Goal: Task Accomplishment & Management: Complete application form

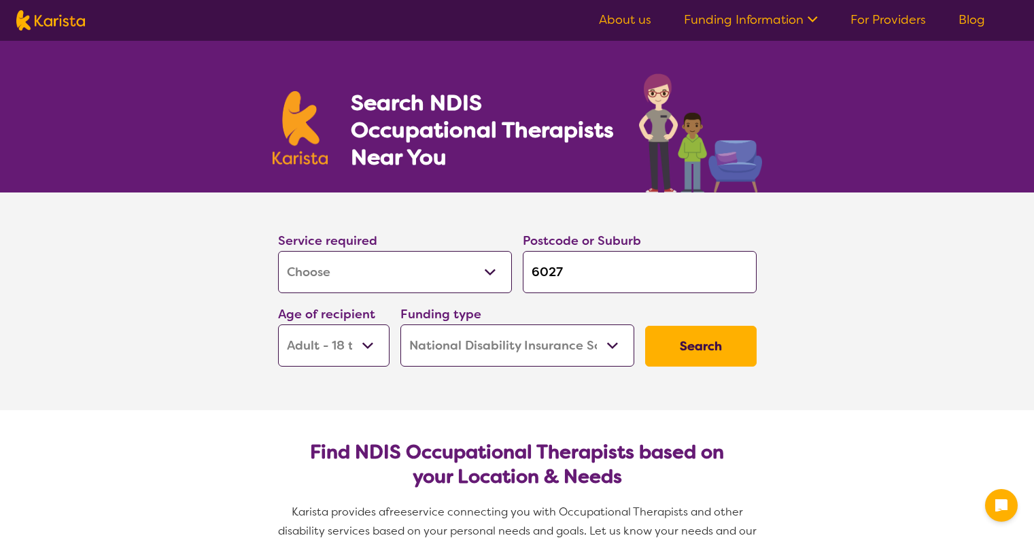
select select "[MEDICAL_DATA]"
select select "AD"
select select "NDIS"
select select "[MEDICAL_DATA]"
select select "AD"
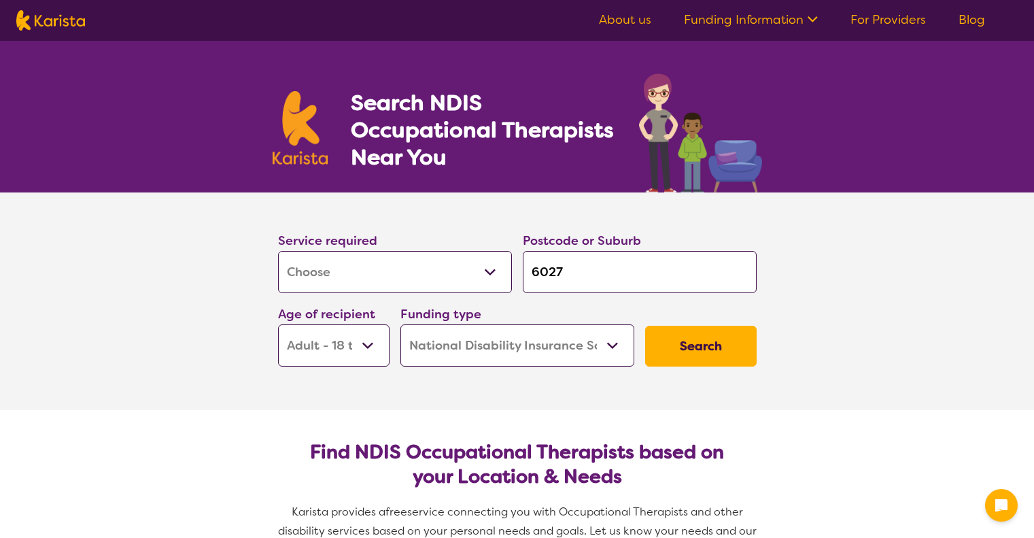
select select "NDIS"
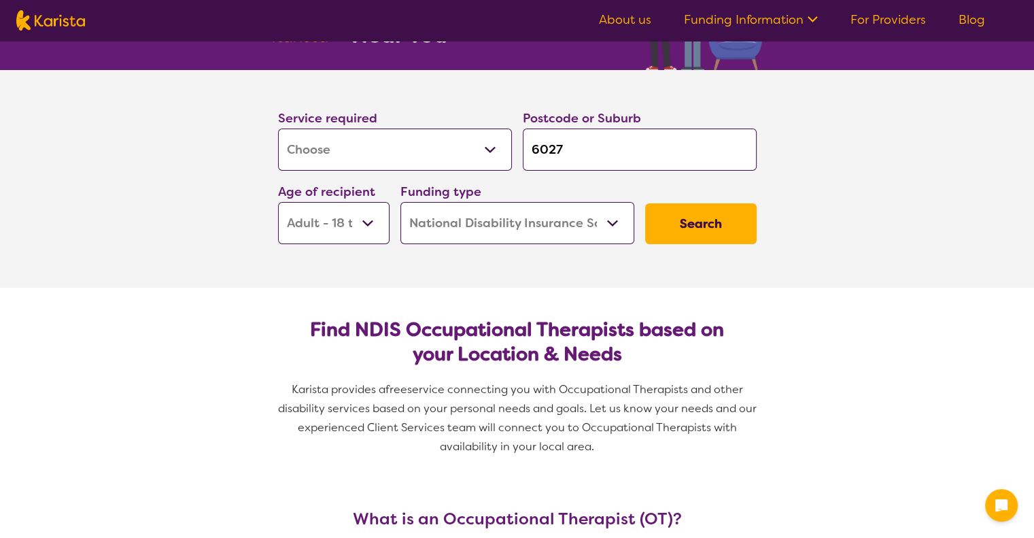
scroll to position [136, 0]
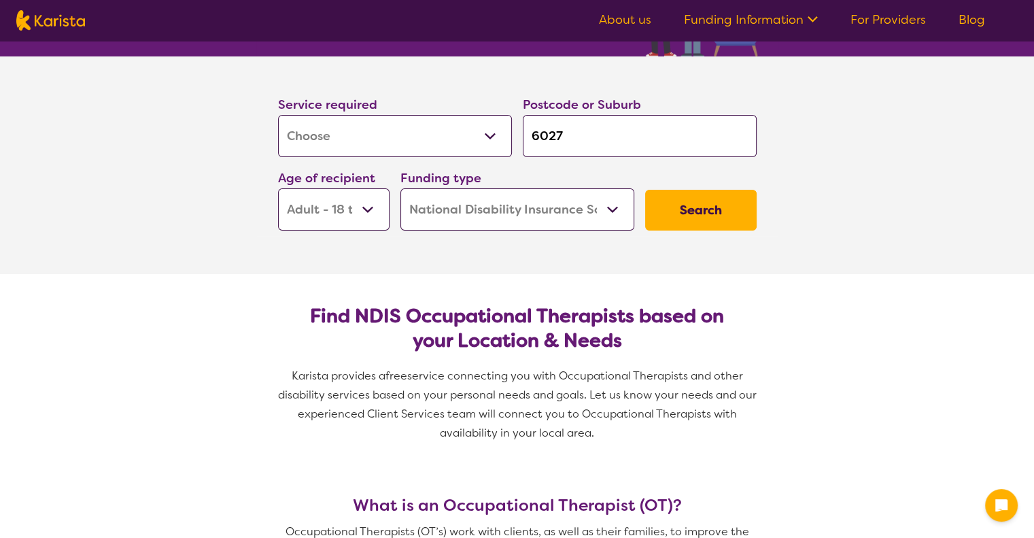
click at [494, 142] on select "Allied Health Assistant Assessment (ADHD or Autism) Behaviour support Counselli…" at bounding box center [395, 136] width 234 height 42
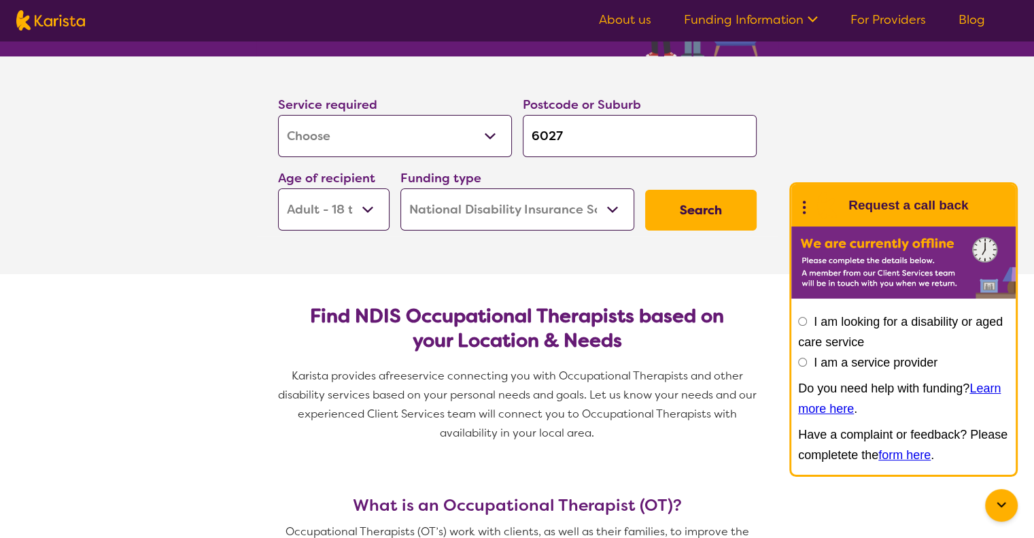
select select "NDIS Support Coordination"
click at [278, 115] on select "Allied Health Assistant Assessment (ADHD or Autism) Behaviour support Counselli…" at bounding box center [395, 136] width 234 height 42
select select "NDIS Support Coordination"
click at [705, 203] on button "Search" at bounding box center [700, 210] width 111 height 41
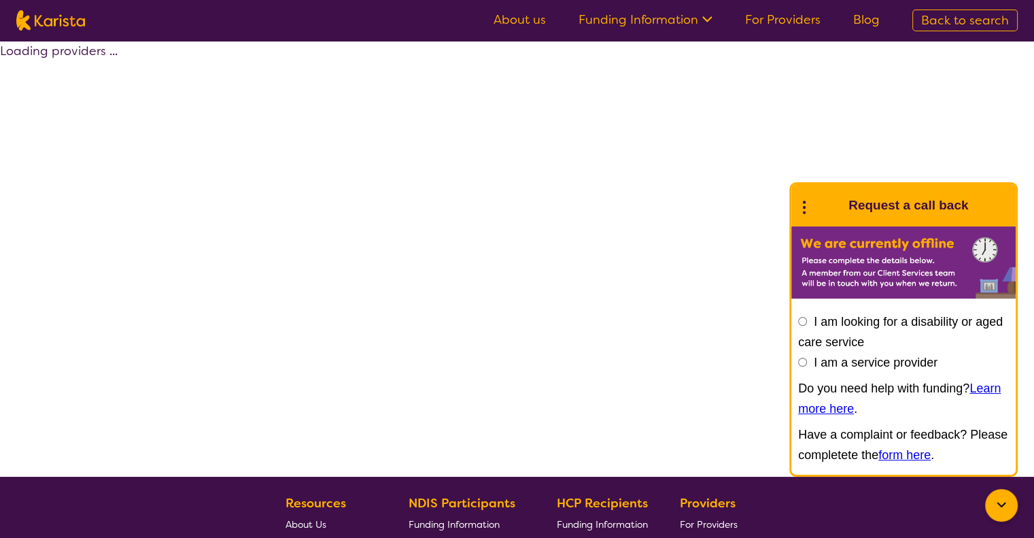
select select "by_score"
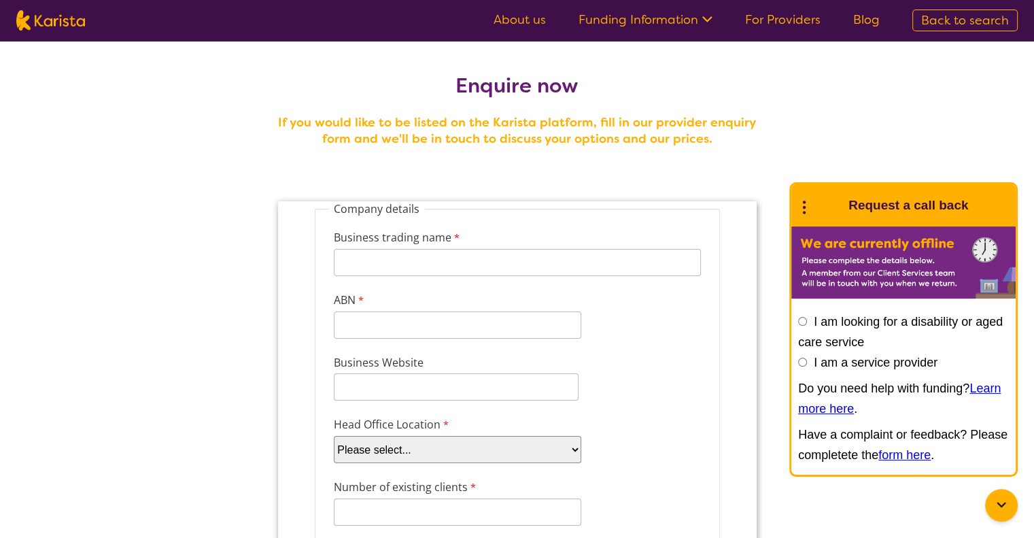
click at [344, 263] on input "Business trading name" at bounding box center [516, 262] width 367 height 27
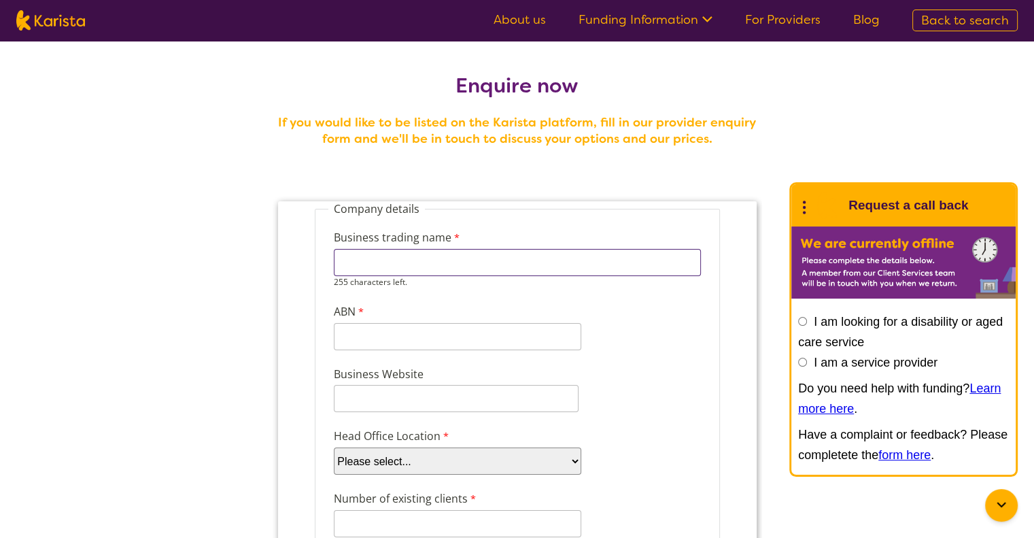
paste input "Inclusion Supports [GEOGRAPHIC_DATA]"
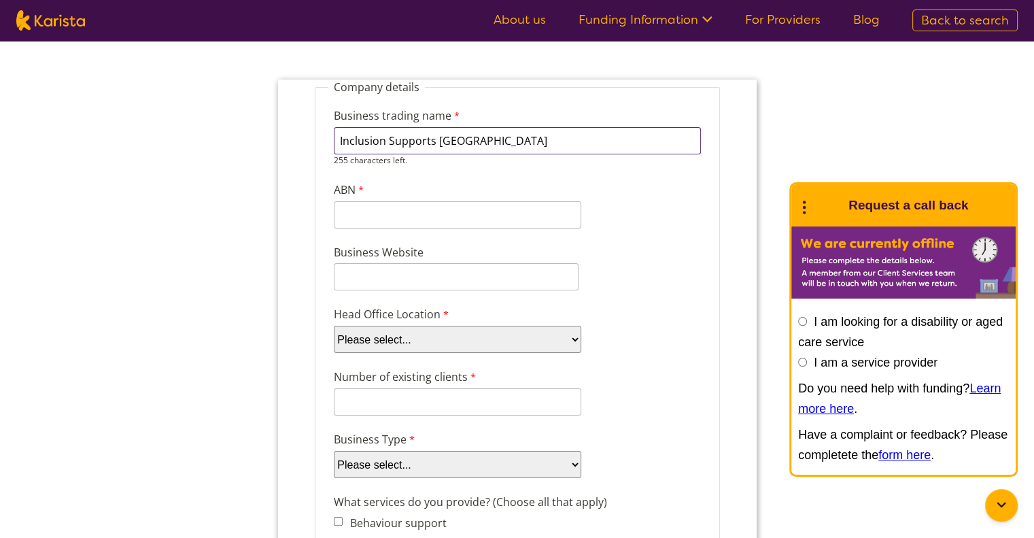
scroll to position [136, 0]
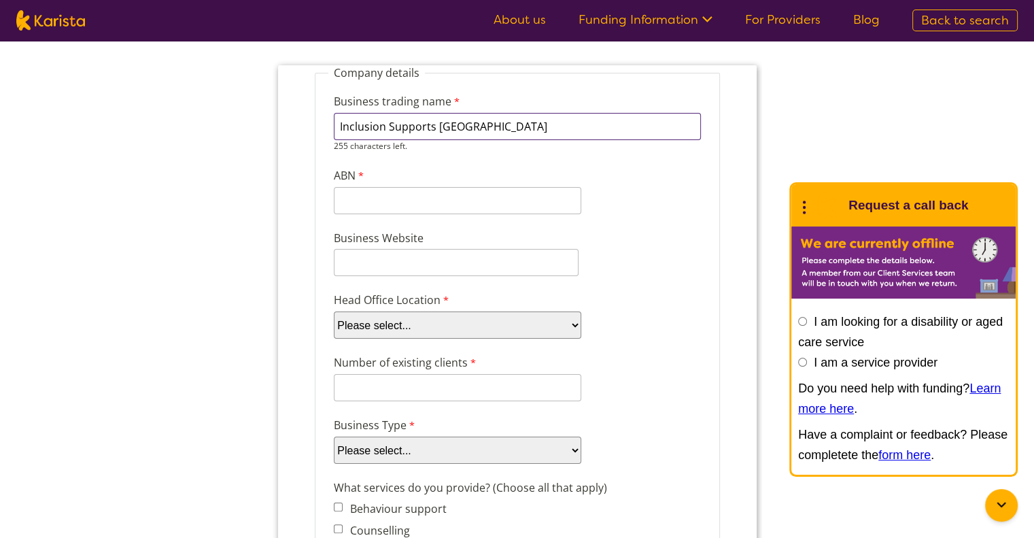
type input "Inclusion Supports [GEOGRAPHIC_DATA]"
click at [368, 204] on div "11 characters left." at bounding box center [456, 200] width 247 height 27
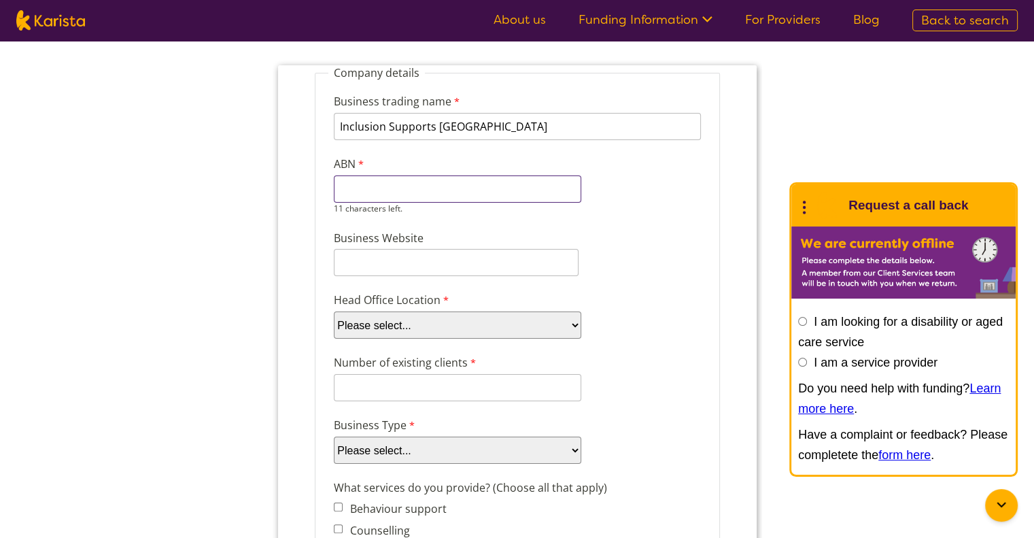
paste input "76678944208"
type input "76678944208"
click at [381, 262] on div "Business Website" at bounding box center [517, 253] width 378 height 52
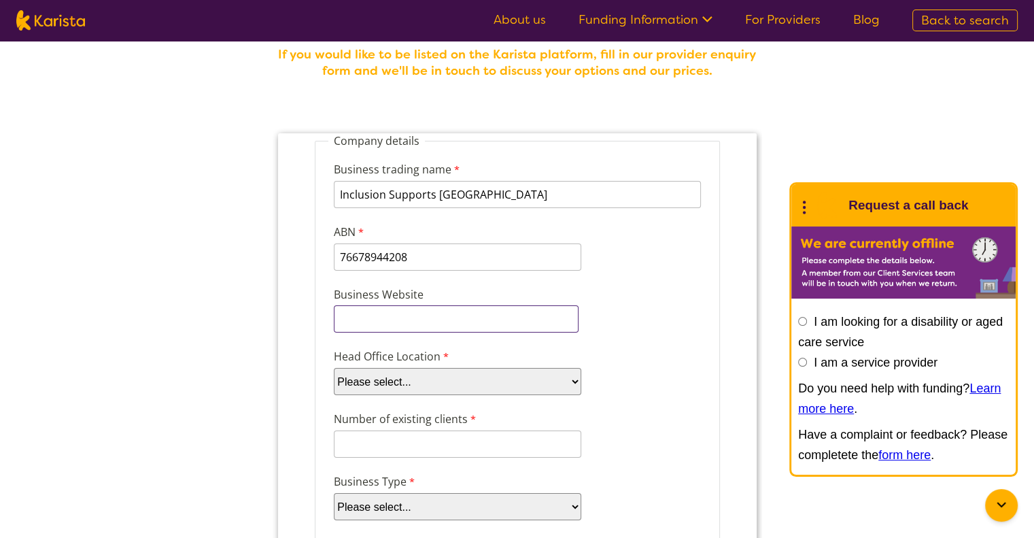
scroll to position [0, 0]
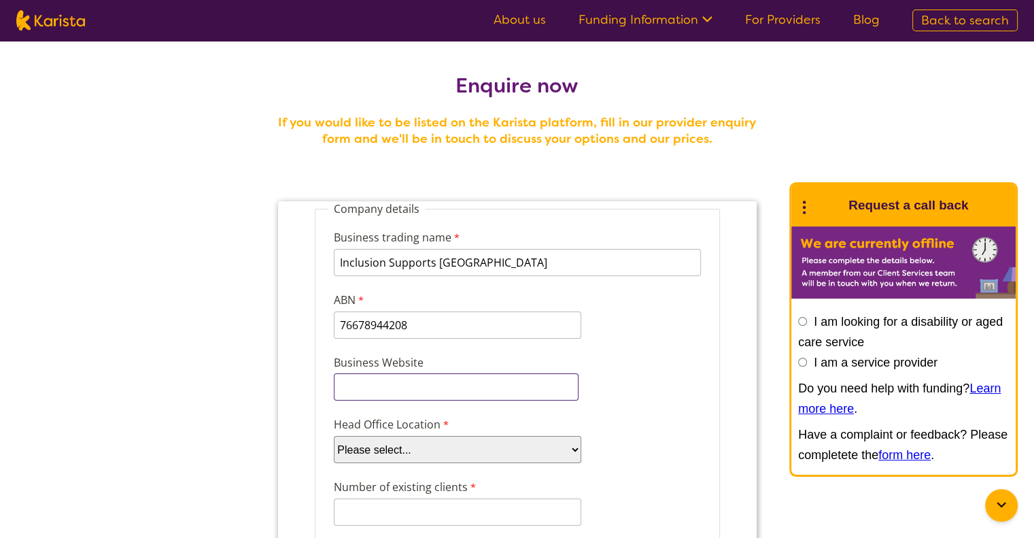
click at [349, 389] on input "Business Website" at bounding box center [455, 386] width 245 height 27
paste input "[URL][DOMAIN_NAME]"
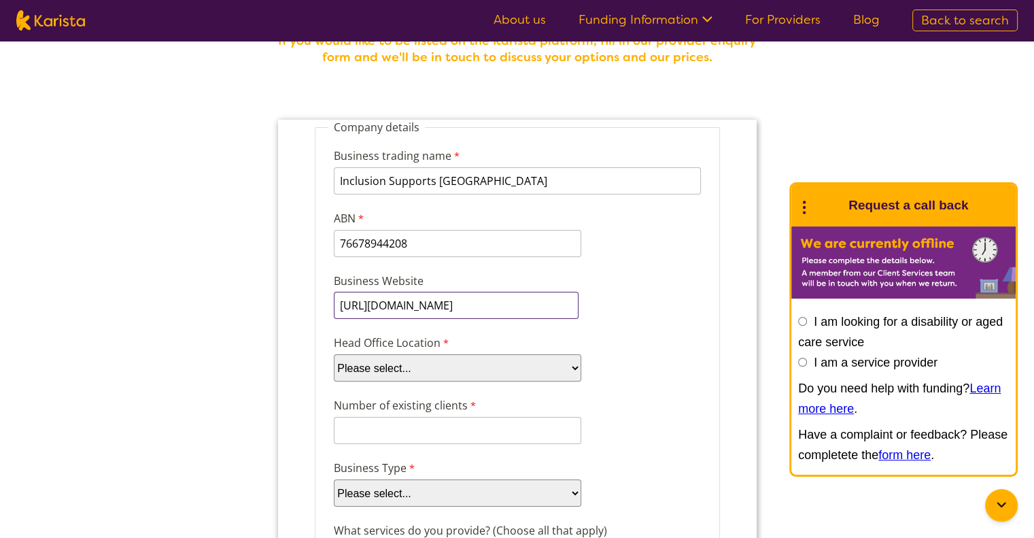
scroll to position [272, 0]
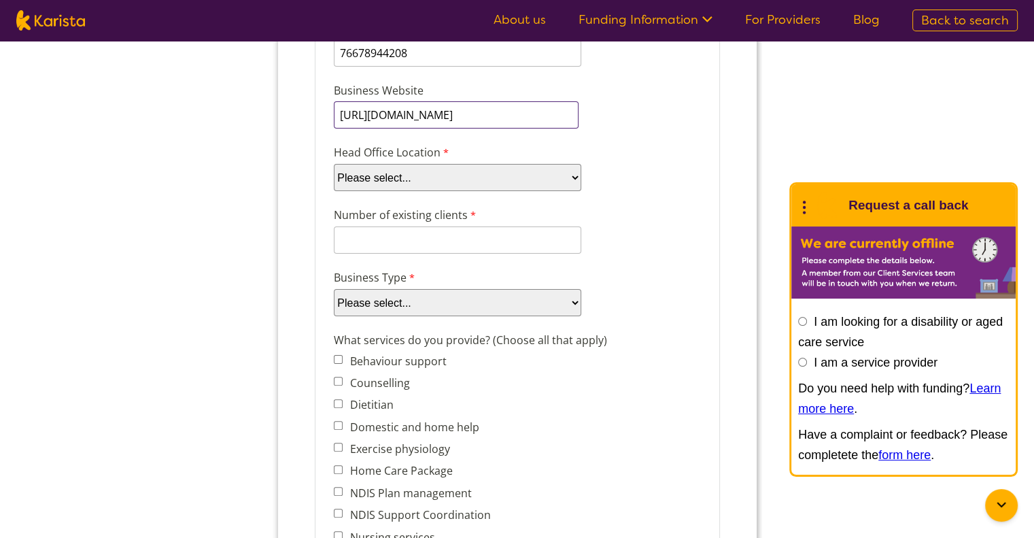
type input "[URL][DOMAIN_NAME]"
click at [413, 175] on select "Please select... ACT [GEOGRAPHIC_DATA] NT QLD SA TAS [GEOGRAPHIC_DATA] [GEOGRAP…" at bounding box center [456, 177] width 247 height 27
select select "tfa_101"
click at [333, 191] on select "Please select... ACT [GEOGRAPHIC_DATA] NT QLD SA TAS [GEOGRAPHIC_DATA] [GEOGRAP…" at bounding box center [456, 177] width 247 height 27
click at [370, 241] on input "Number of existing clients" at bounding box center [456, 239] width 247 height 27
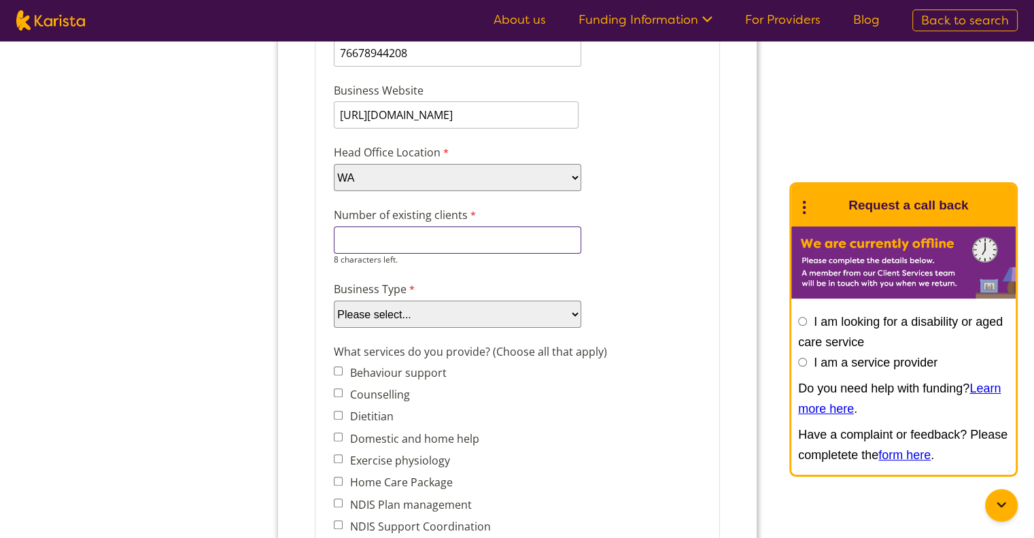
type input "5"
type input "4"
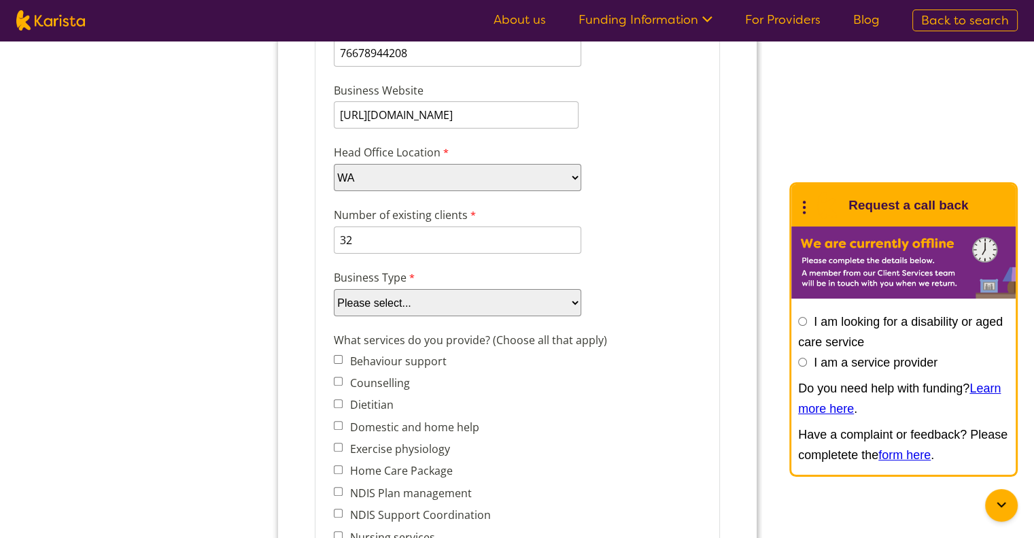
click at [357, 232] on input "32" at bounding box center [456, 239] width 247 height 27
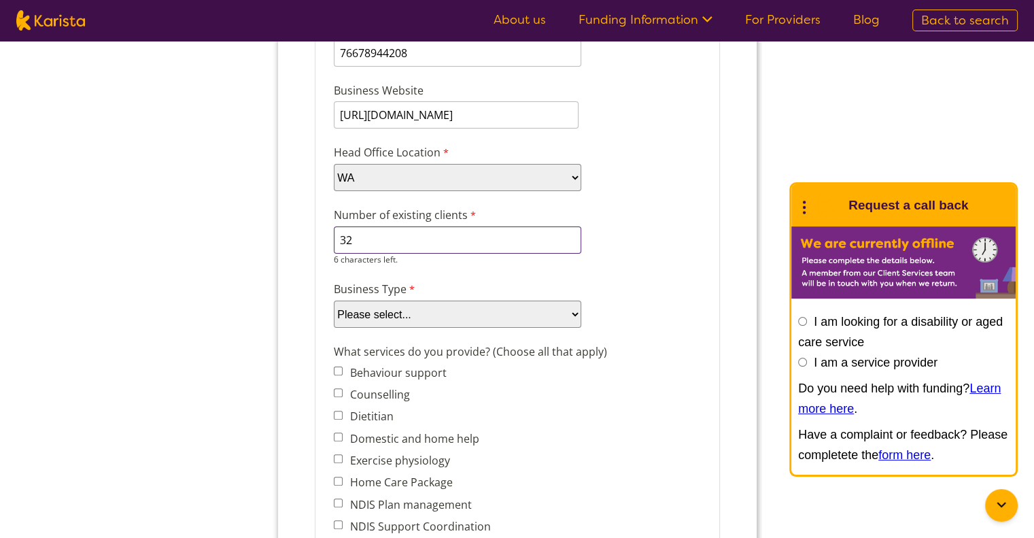
type input "3"
type input "26"
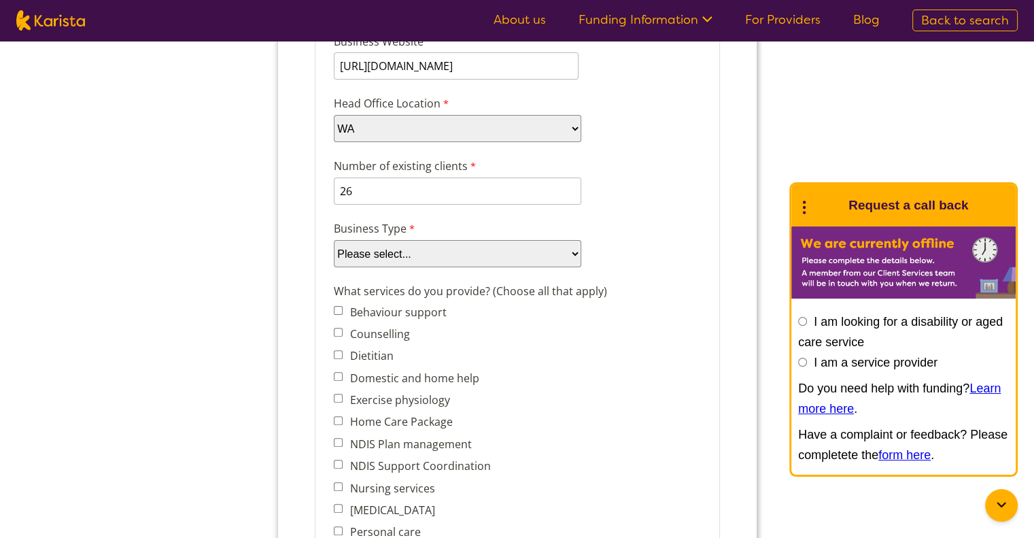
scroll to position [476, 0]
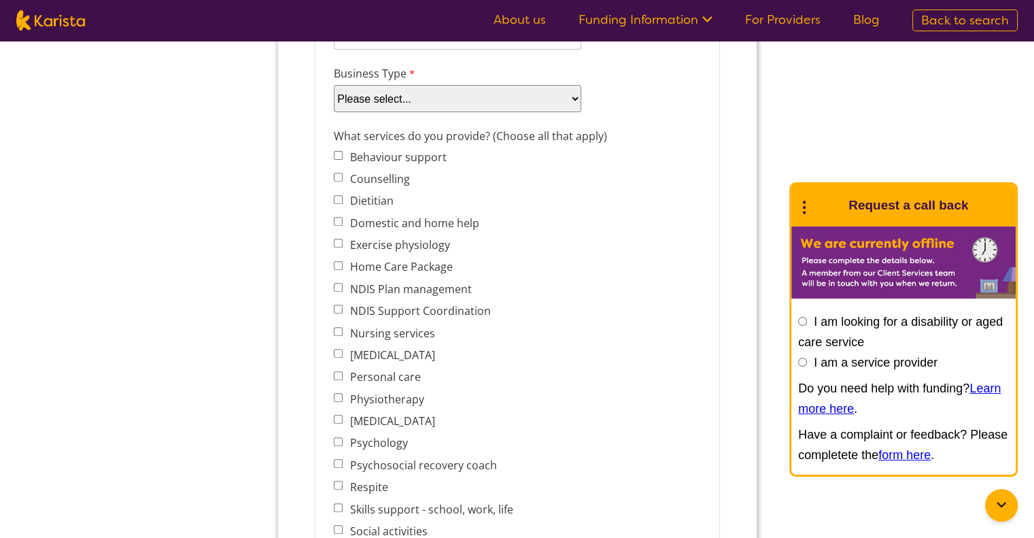
click at [393, 96] on select "Please select... Company Individual/Sole Trader Other (please specify)" at bounding box center [456, 98] width 247 height 27
select select "tfa_87"
click at [333, 112] on select "Please select... Company Individual/Sole Trader Other (please specify)" at bounding box center [456, 98] width 247 height 27
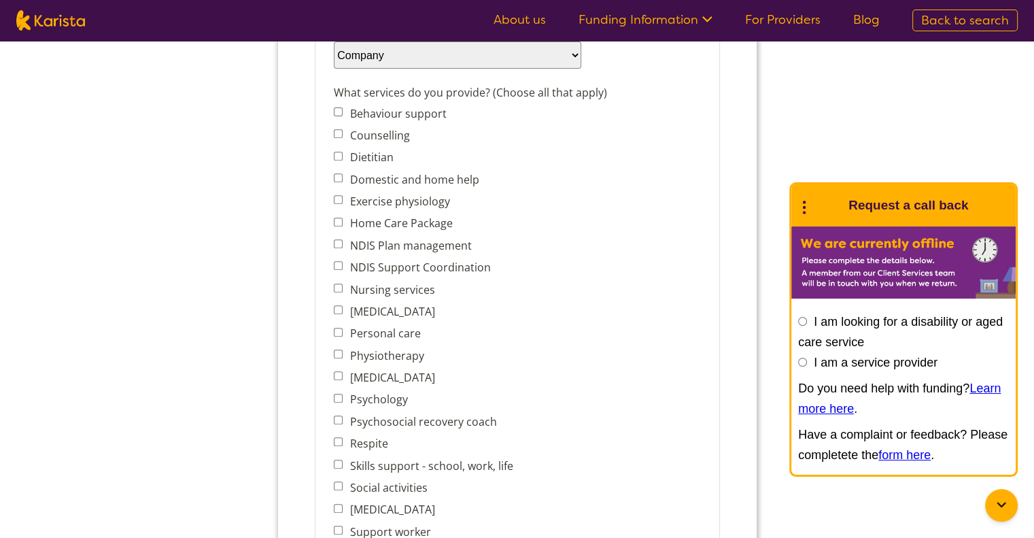
scroll to position [544, 0]
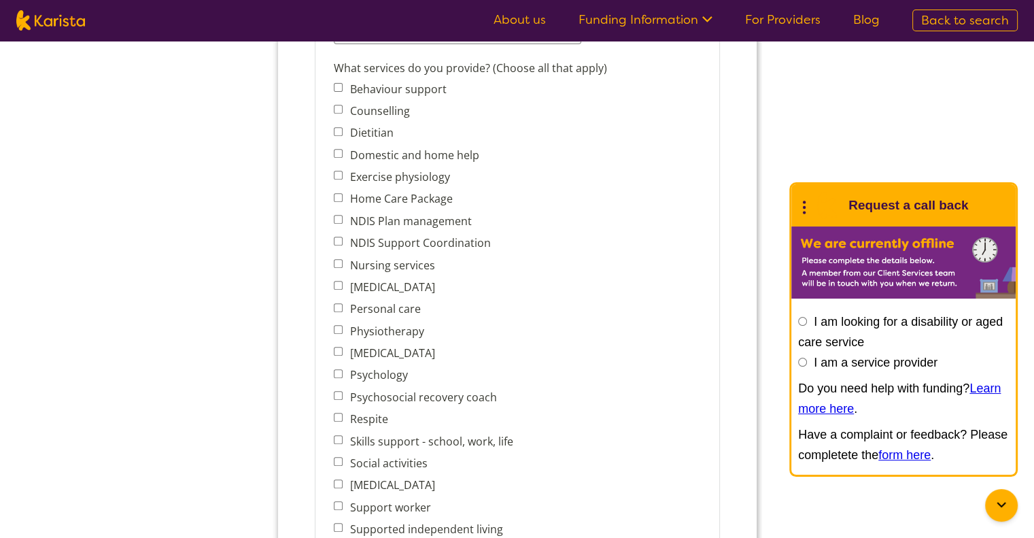
click at [338, 236] on span "NDIS Support Coordination" at bounding box center [426, 242] width 187 height 19
click at [335, 236] on input "NDIS Support Coordination" at bounding box center [337, 240] width 9 height 9
checkbox input "true"
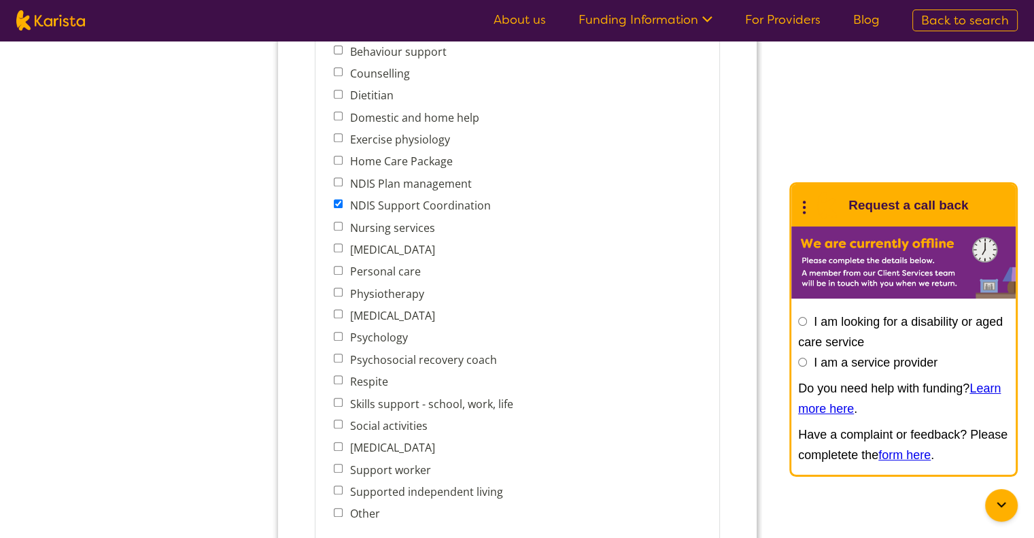
scroll to position [612, 0]
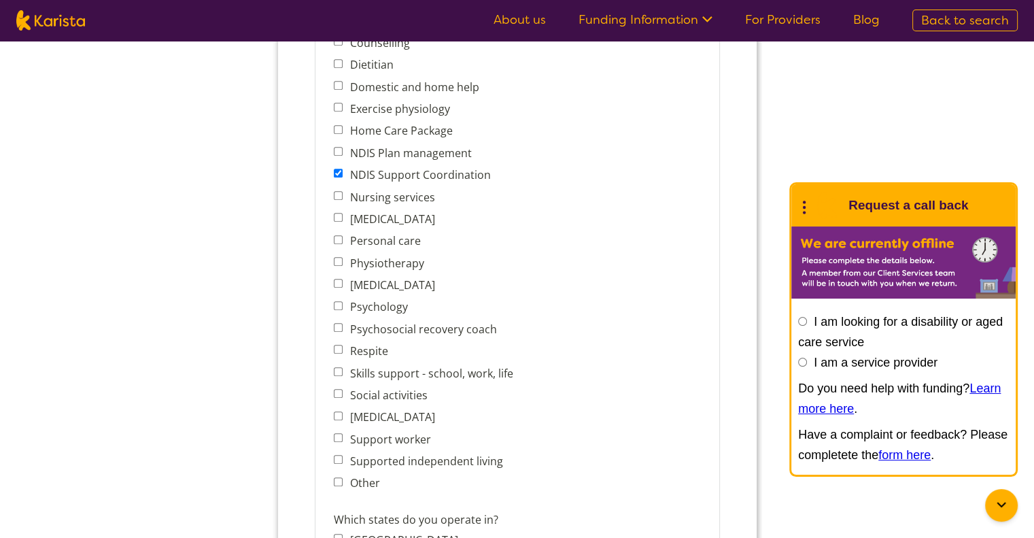
click at [336, 235] on input "Personal care" at bounding box center [337, 239] width 9 height 9
checkbox input "true"
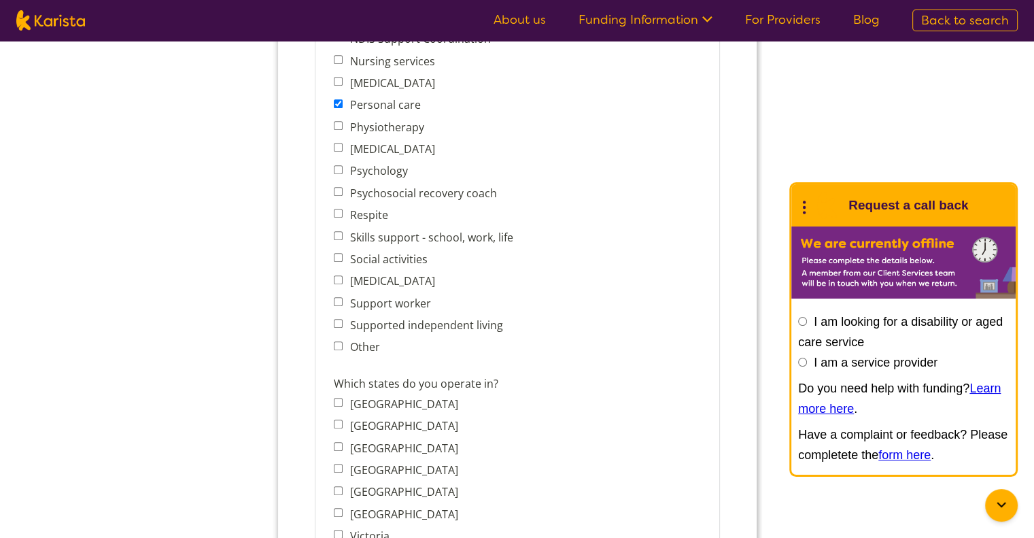
click at [335, 187] on input "Psychosocial recovery coach" at bounding box center [337, 191] width 9 height 9
checkbox input "true"
click at [337, 297] on input "Support worker" at bounding box center [337, 301] width 9 height 9
checkbox input "true"
click at [336, 319] on input "Supported independent living" at bounding box center [337, 323] width 9 height 9
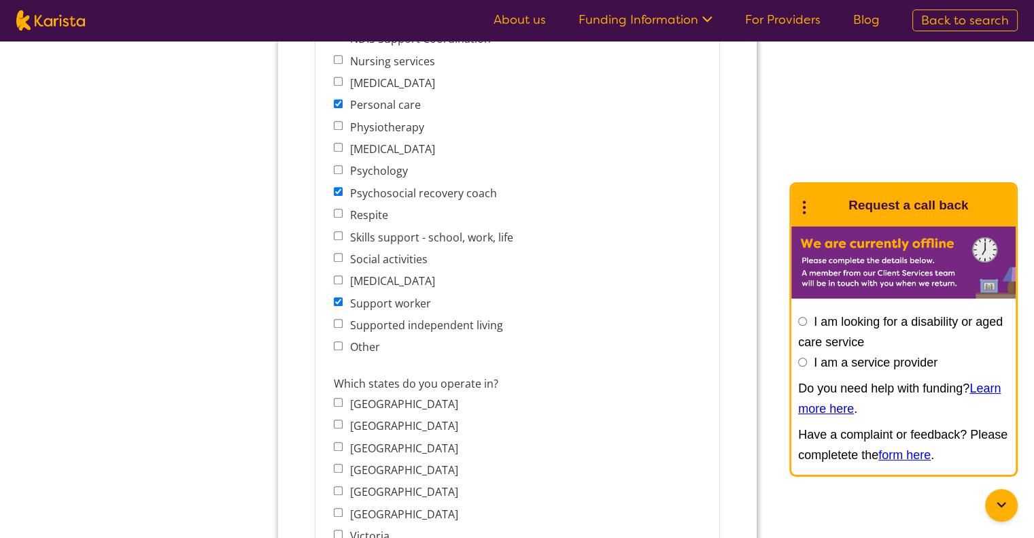
checkbox input "true"
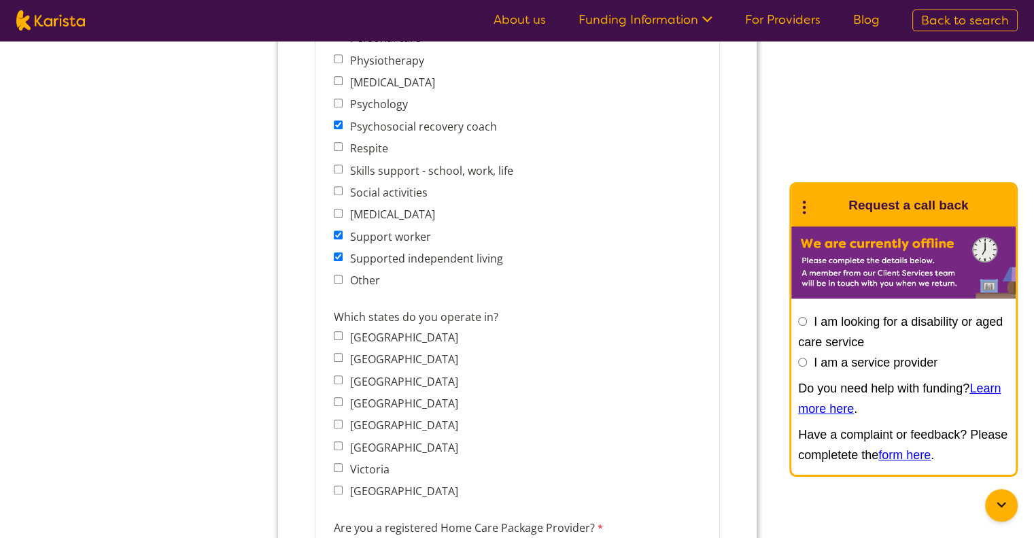
scroll to position [951, 0]
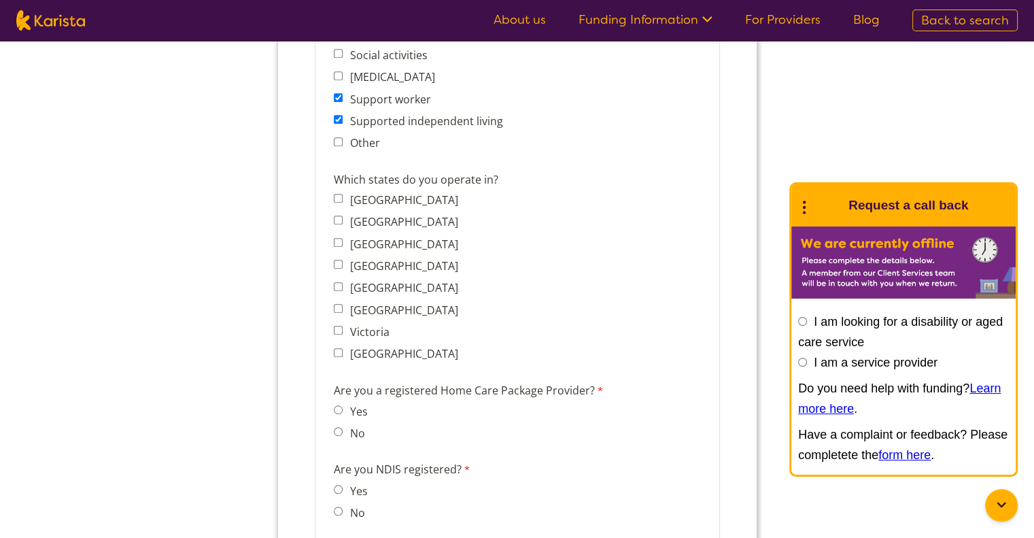
click at [333, 348] on input "[GEOGRAPHIC_DATA]" at bounding box center [337, 352] width 9 height 9
checkbox input "true"
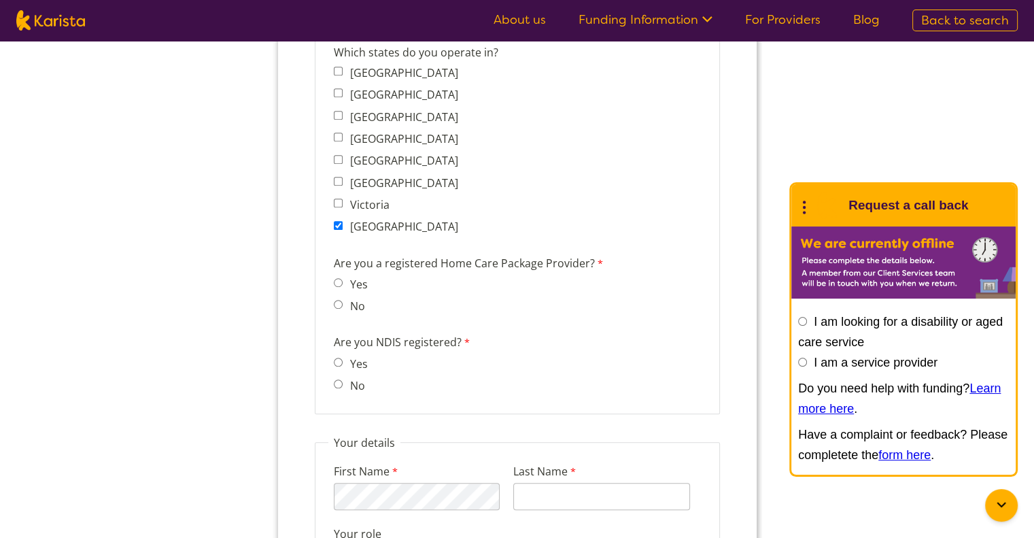
scroll to position [1087, 0]
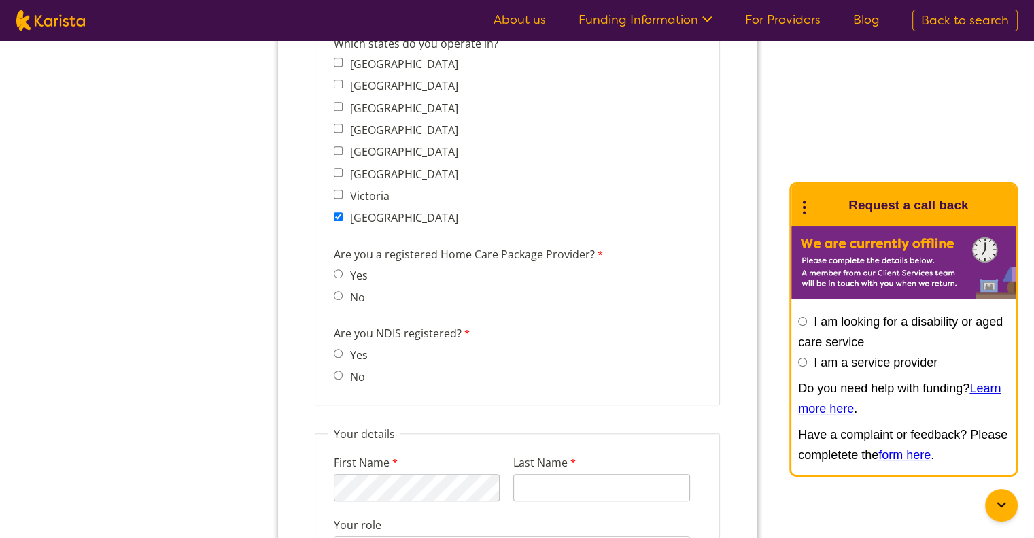
click at [338, 349] on input "Yes" at bounding box center [337, 353] width 9 height 9
radio input "true"
click at [340, 291] on input "No" at bounding box center [337, 295] width 9 height 9
radio input "true"
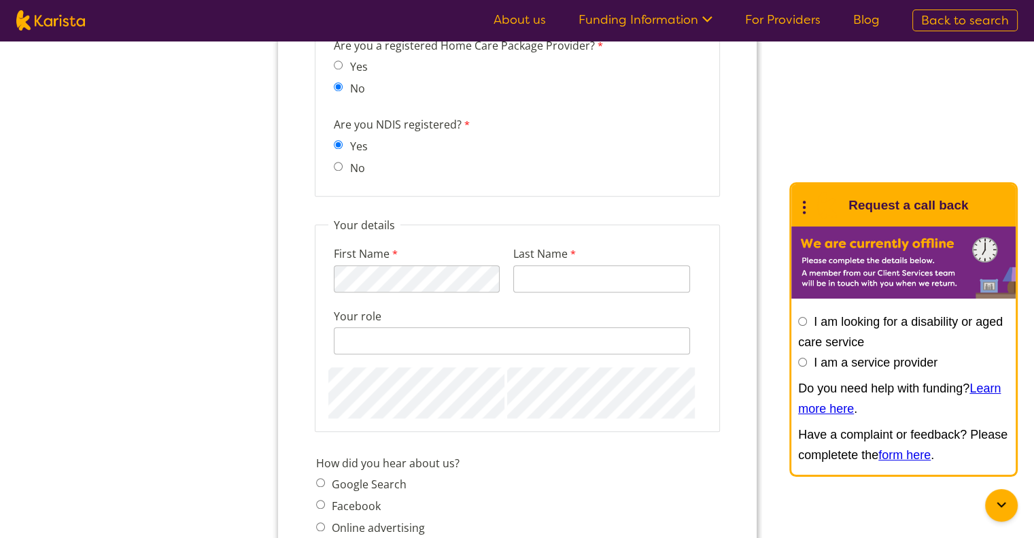
scroll to position [1291, 0]
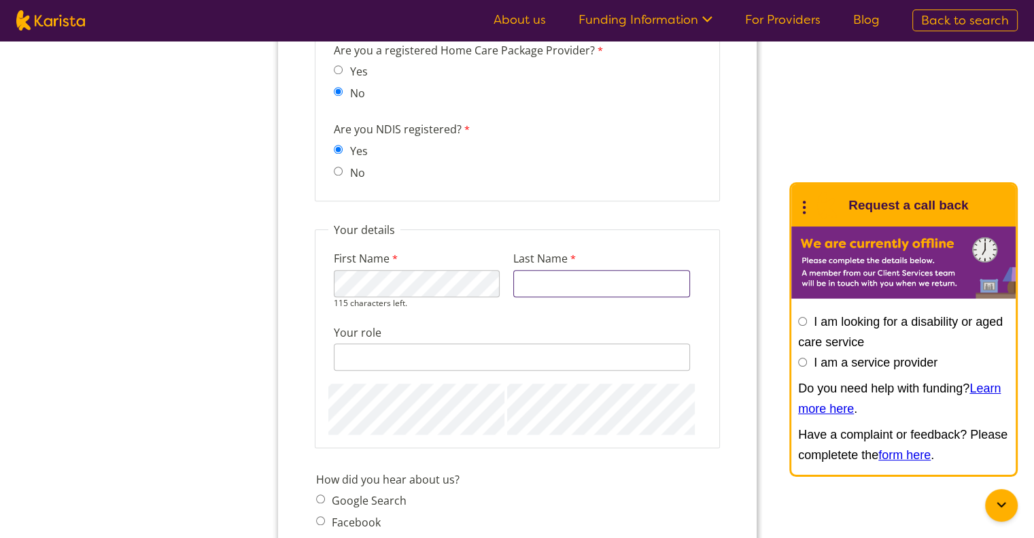
click at [575, 270] on input "Last Name" at bounding box center [600, 283] width 177 height 27
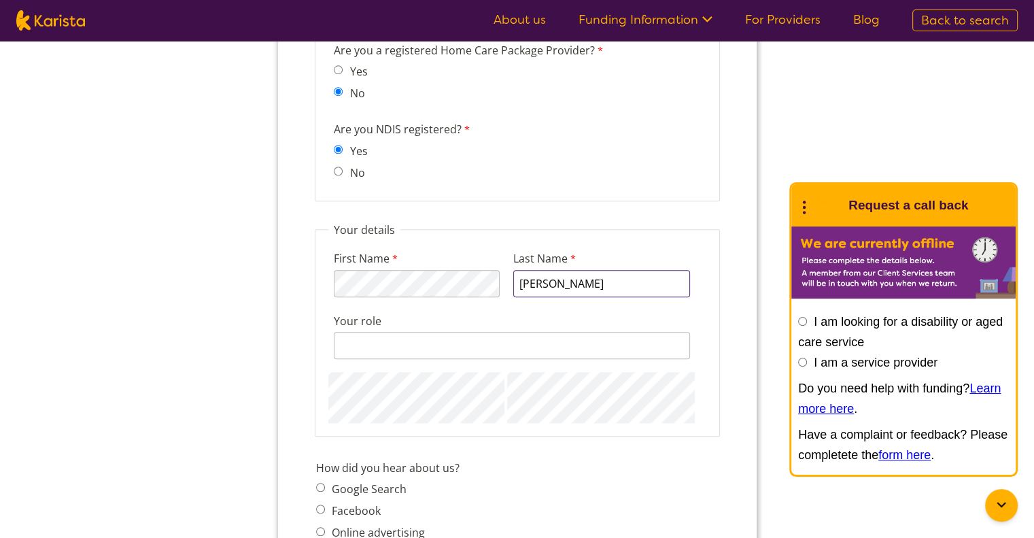
type input "[PERSON_NAME]"
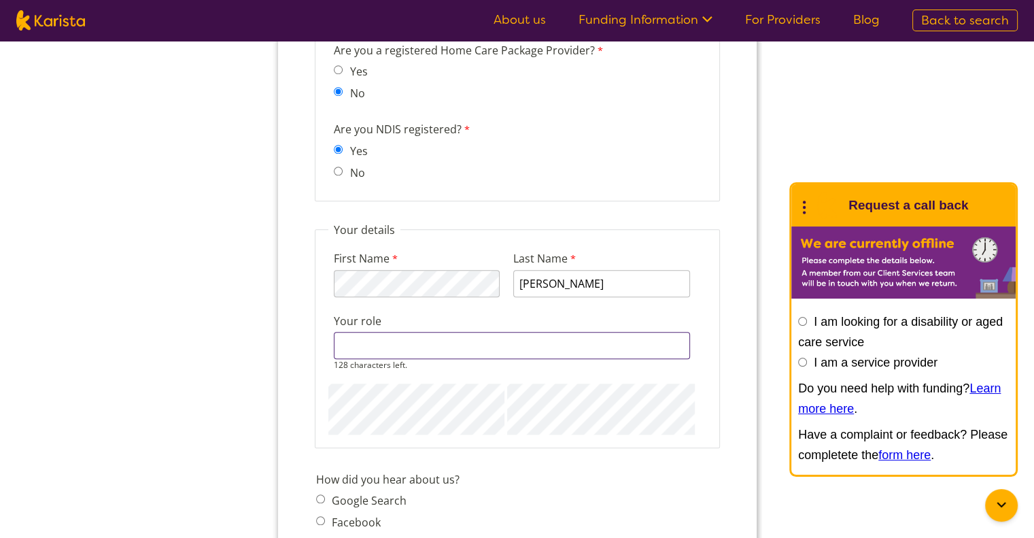
click at [474, 332] on input "Your role" at bounding box center [511, 345] width 356 height 27
type input "T"
click at [360, 332] on input "Your role" at bounding box center [511, 345] width 356 height 27
type input "Specialist Support Coordinator"
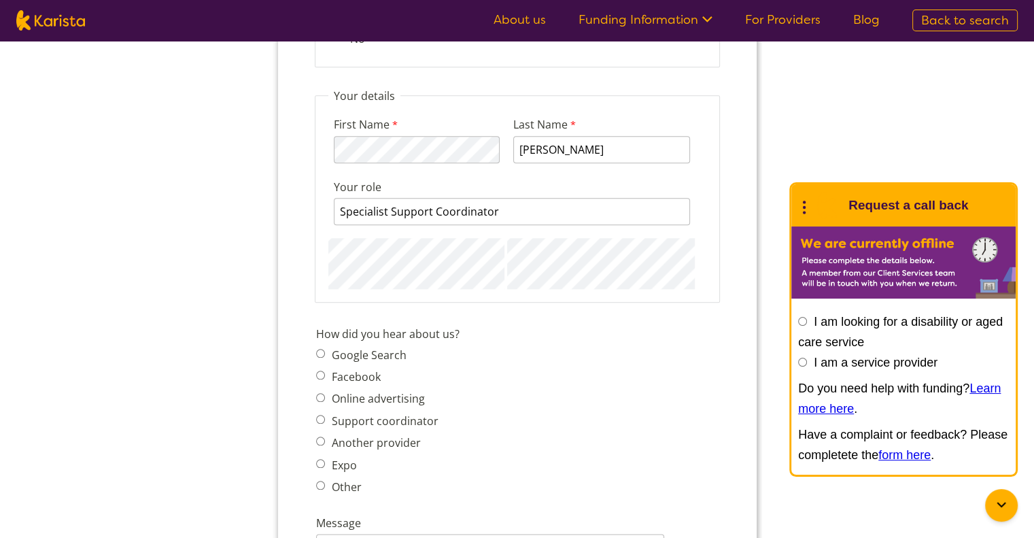
scroll to position [1427, 0]
click at [598, 323] on div "How did you hear about us? Google Search Facebook Online advertising Support co…" at bounding box center [516, 410] width 413 height 179
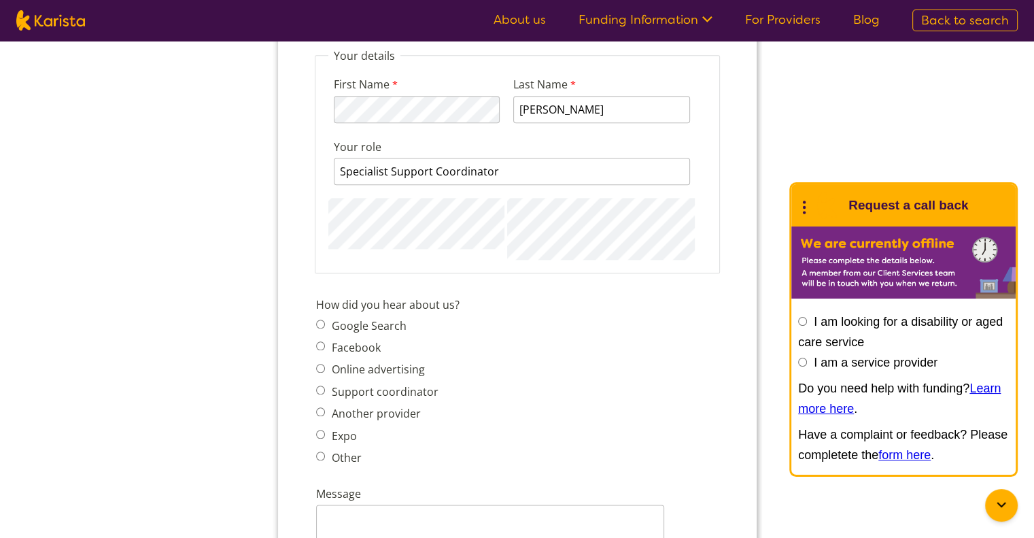
scroll to position [1563, 0]
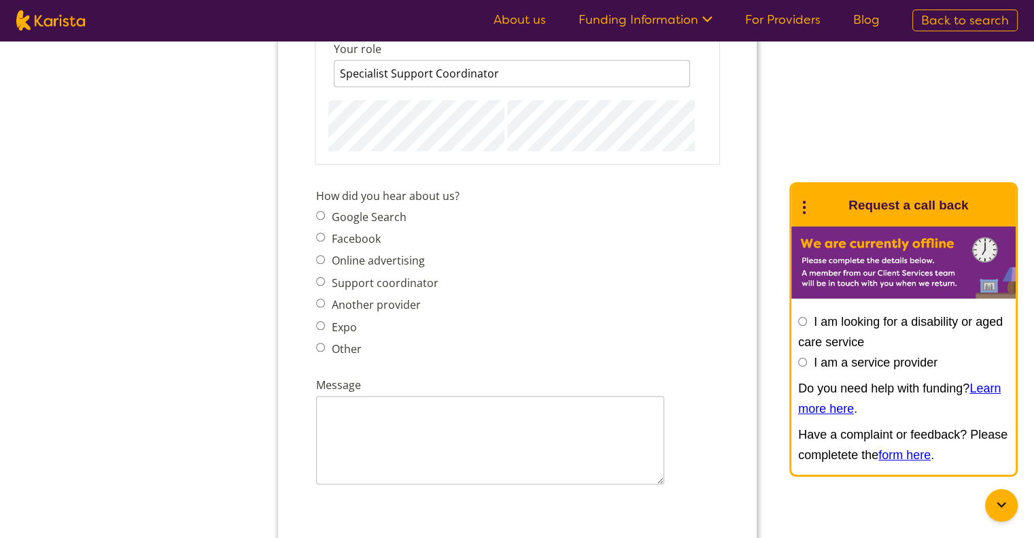
click at [321, 211] on input "Google Search" at bounding box center [319, 215] width 9 height 9
radio input "true"
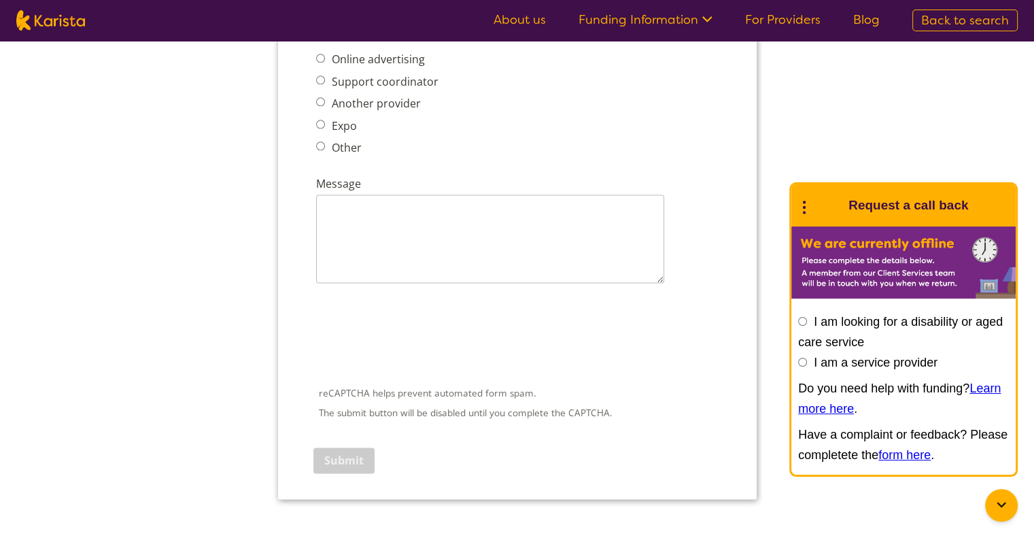
scroll to position [1767, 0]
click at [365, 200] on textarea "Message" at bounding box center [489, 236] width 348 height 88
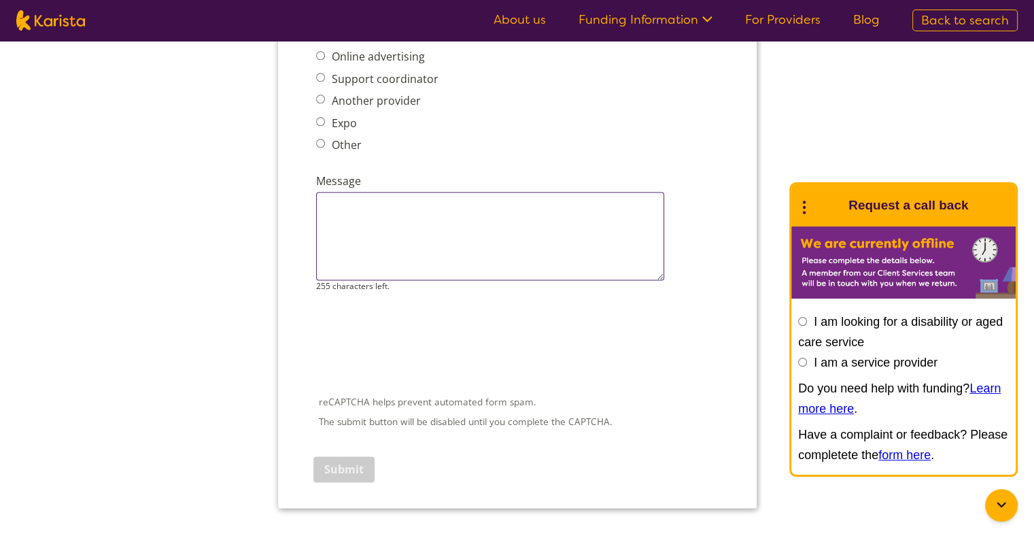
paste textarea "Inclusion Supports [GEOGRAPHIC_DATA], a registered NDIS provider based in [GEOG…"
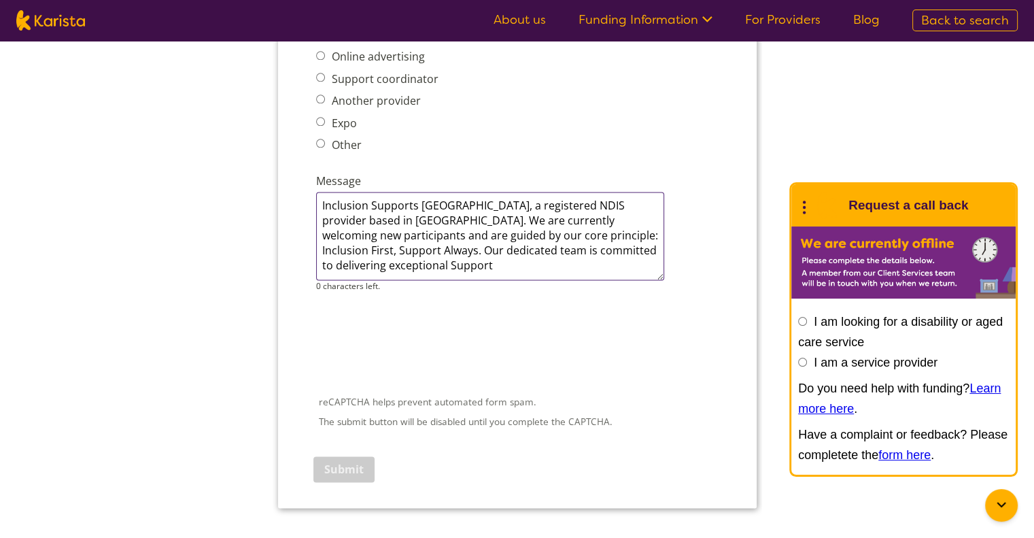
click at [325, 192] on textarea "Inclusion Supports [GEOGRAPHIC_DATA], a registered NDIS provider based in [GEOG…" at bounding box center [489, 236] width 348 height 88
click at [337, 192] on textarea "Inclusion Supports [GEOGRAPHIC_DATA], a registered NDIS provider based in [GEOG…" at bounding box center [489, 236] width 348 height 88
click at [321, 196] on textarea "Inclusion Supports [GEOGRAPHIC_DATA], a registered NDIS provider based in [GEOG…" at bounding box center [489, 236] width 348 height 88
click at [415, 196] on textarea "Inclusion Supports [GEOGRAPHIC_DATA], a registered NDIS provider based in [GEOG…" at bounding box center [489, 236] width 348 height 88
click at [351, 200] on textarea "Inclusion Supports [GEOGRAPHIC_DATA], a registered NDIS provider based in [GEOG…" at bounding box center [489, 236] width 348 height 88
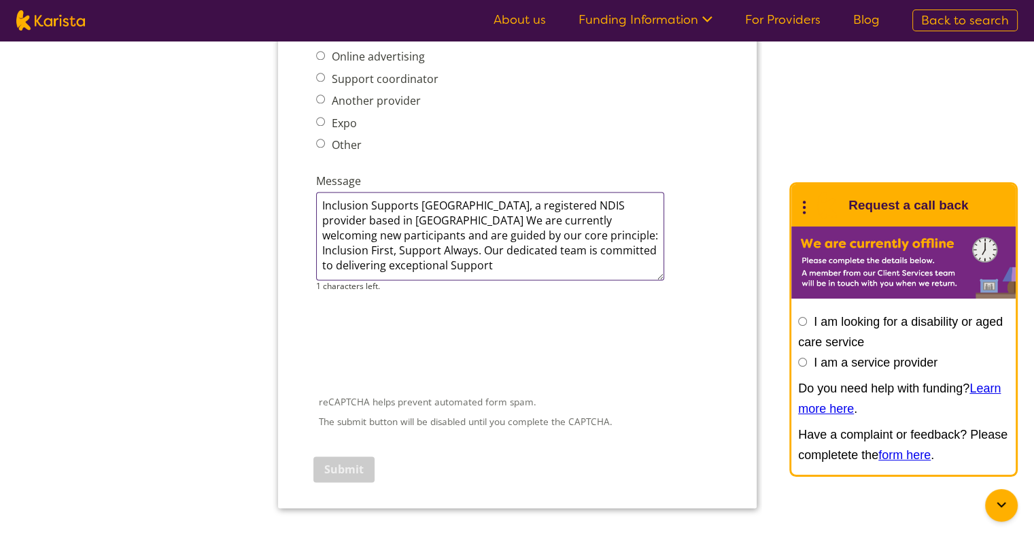
drag, startPoint x: 629, startPoint y: 192, endPoint x: 383, endPoint y: 211, distance: 246.7
click at [383, 211] on textarea "Inclusion Supports [GEOGRAPHIC_DATA], a registered NDIS provider based in [GEOG…" at bounding box center [489, 236] width 348 height 88
click at [619, 206] on textarea "Inclusion Supports [GEOGRAPHIC_DATA], a registered NDIS provider based in [GEOG…" at bounding box center [489, 236] width 348 height 88
drag, startPoint x: 656, startPoint y: 236, endPoint x: 391, endPoint y: 192, distance: 269.4
click at [391, 192] on textarea "Inclusion Supports [GEOGRAPHIC_DATA], a registered NDIS provider based in [GEOG…" at bounding box center [489, 236] width 348 height 88
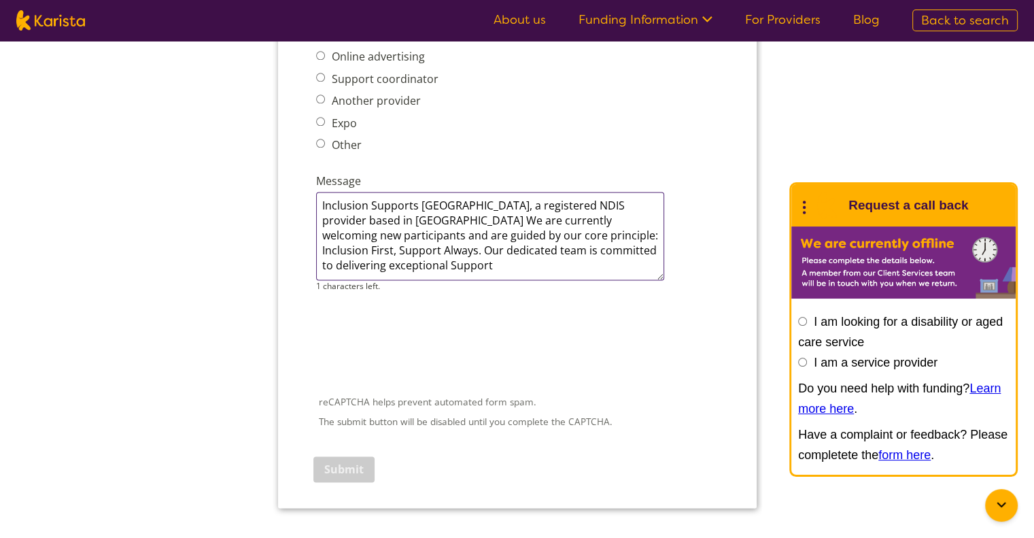
click at [454, 205] on textarea "Inclusion Supports [GEOGRAPHIC_DATA], a registered NDIS provider based in [GEOG…" at bounding box center [489, 236] width 348 height 88
drag, startPoint x: 628, startPoint y: 208, endPoint x: 639, endPoint y: 230, distance: 24.6
click at [639, 230] on textarea "Inclusion Supports [GEOGRAPHIC_DATA], a registered NDIS provider based in [GEOG…" at bounding box center [489, 236] width 348 height 88
click at [469, 192] on textarea "Inclusion Supports [GEOGRAPHIC_DATA], a registered NDIS provider based in [GEOG…" at bounding box center [489, 236] width 348 height 88
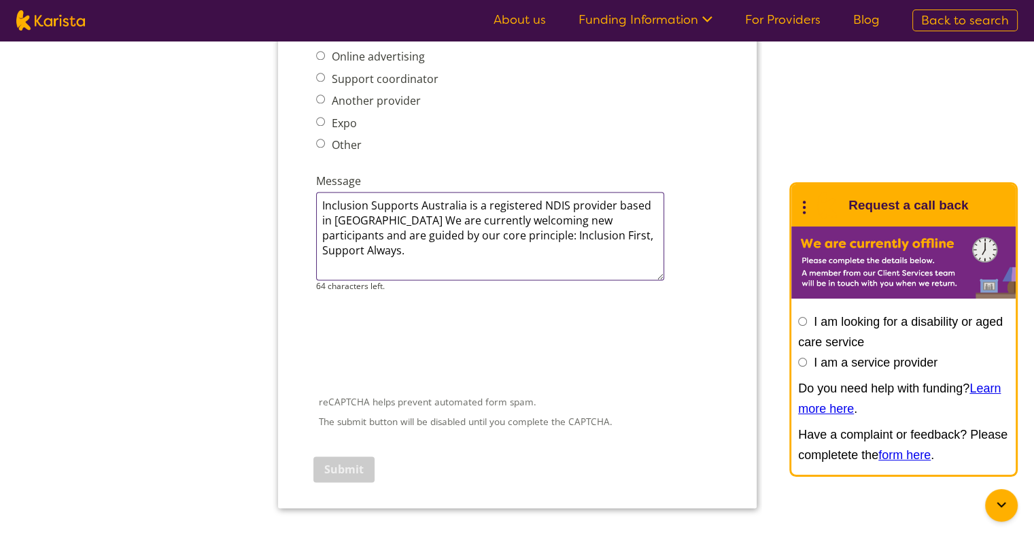
click at [387, 192] on textarea "Inclusion Supports Australia is a registered NDIS provider based in [GEOGRAPHIC…" at bounding box center [489, 236] width 348 height 88
click at [319, 192] on textarea "Inclusion Supports Australia is a registered NDIS provider based in [GEOGRAPHIC…" at bounding box center [489, 236] width 348 height 88
drag, startPoint x: 580, startPoint y: 181, endPoint x: 491, endPoint y: 228, distance: 100.6
click at [491, 228] on textarea "I would like to register Inclusion Supports Australia is a registered NDIS prov…" at bounding box center [489, 236] width 348 height 88
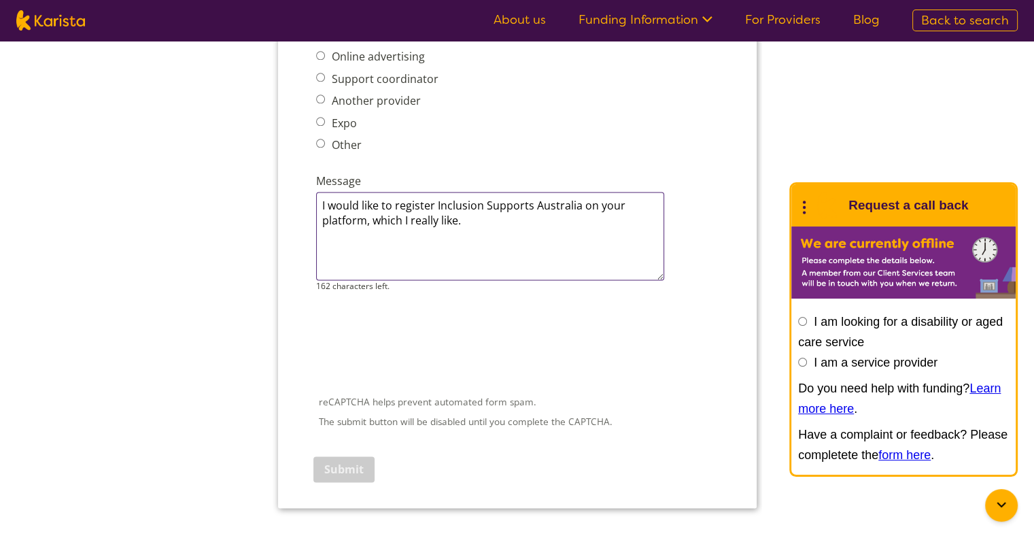
click at [468, 203] on textarea "I would like to register Inclusion Supports Australia on your platform, which I…" at bounding box center [489, 236] width 348 height 88
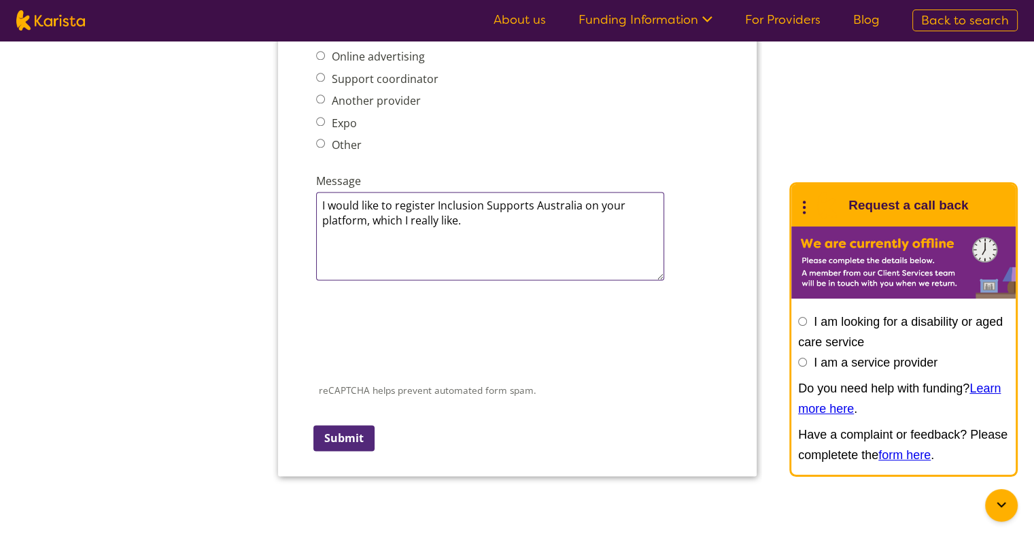
click at [434, 192] on textarea "I would like to register Inclusion Supports Australia on your platform, which I…" at bounding box center [489, 236] width 348 height 88
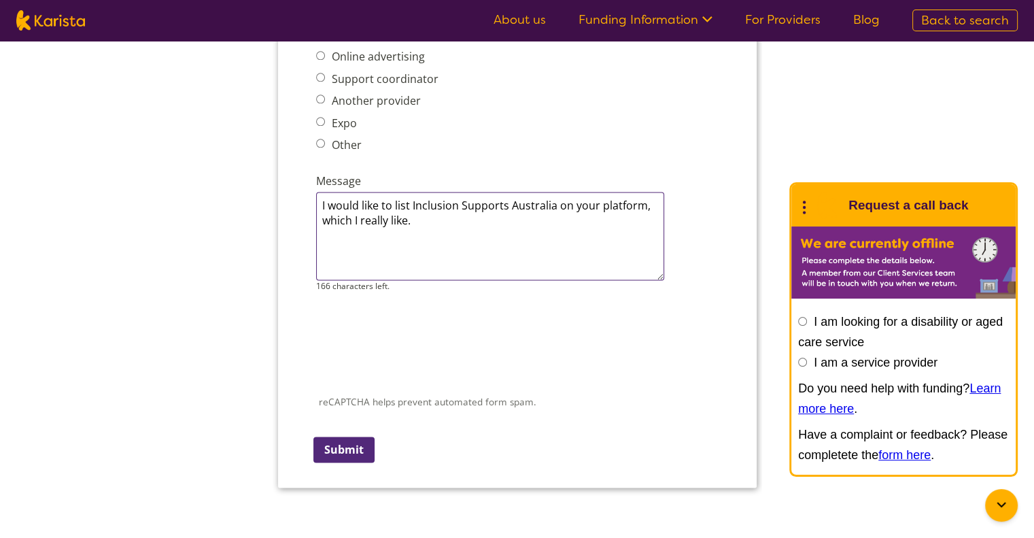
click at [523, 192] on textarea "I would like to list Inclusion Supports Australia on your platform, which I rea…" at bounding box center [489, 236] width 348 height 88
click at [480, 199] on textarea "I would like to list Inclusion Supports Australia on your platform, which I rea…" at bounding box center [489, 236] width 348 height 88
click at [413, 193] on textarea "I would like to list Inclusion Supports Australia on your platform, which I rea…" at bounding box center [489, 236] width 348 height 88
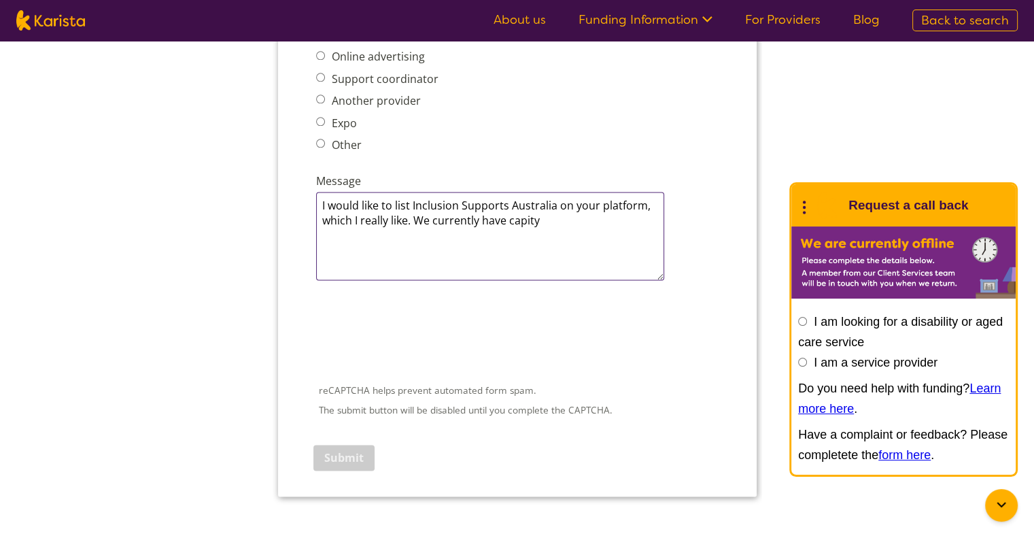
click at [553, 197] on textarea "I would like to list Inclusion Supports Australia on your platform, which I rea…" at bounding box center [489, 236] width 348 height 88
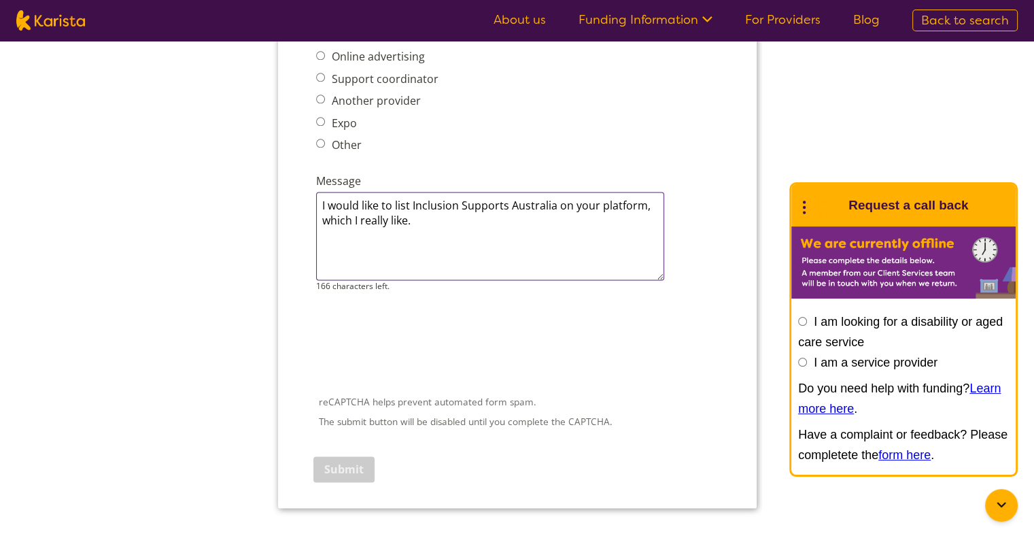
paste textarea "We are currently welcoming new participants and are guided by our core principl…"
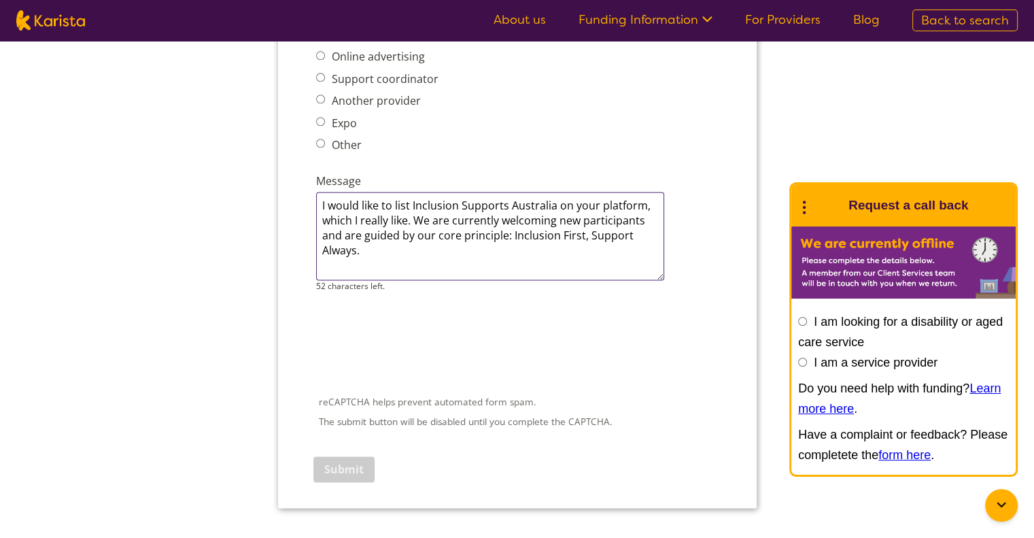
click at [452, 241] on textarea "I would like to list Inclusion Supports Australia on your platform, which I rea…" at bounding box center [489, 236] width 348 height 88
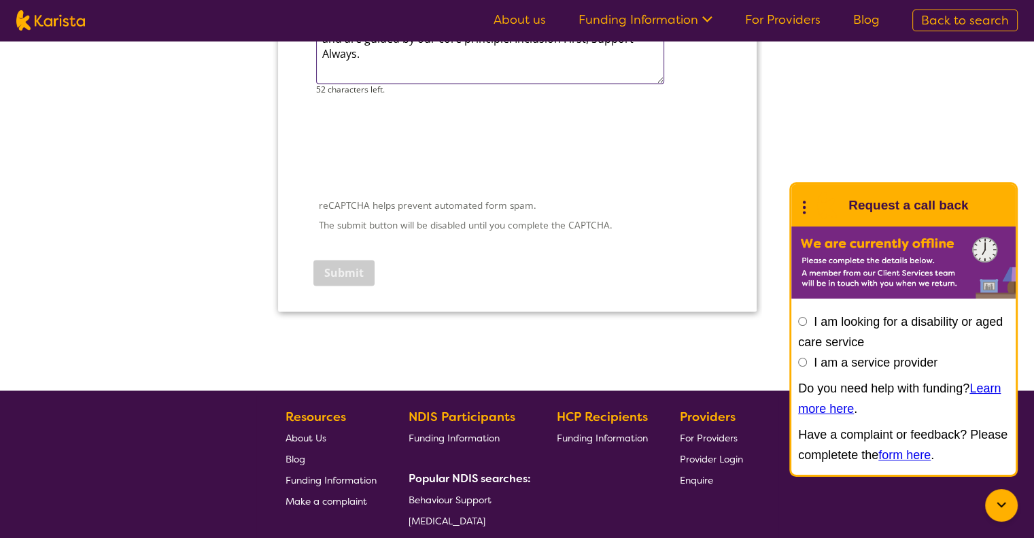
scroll to position [1971, 0]
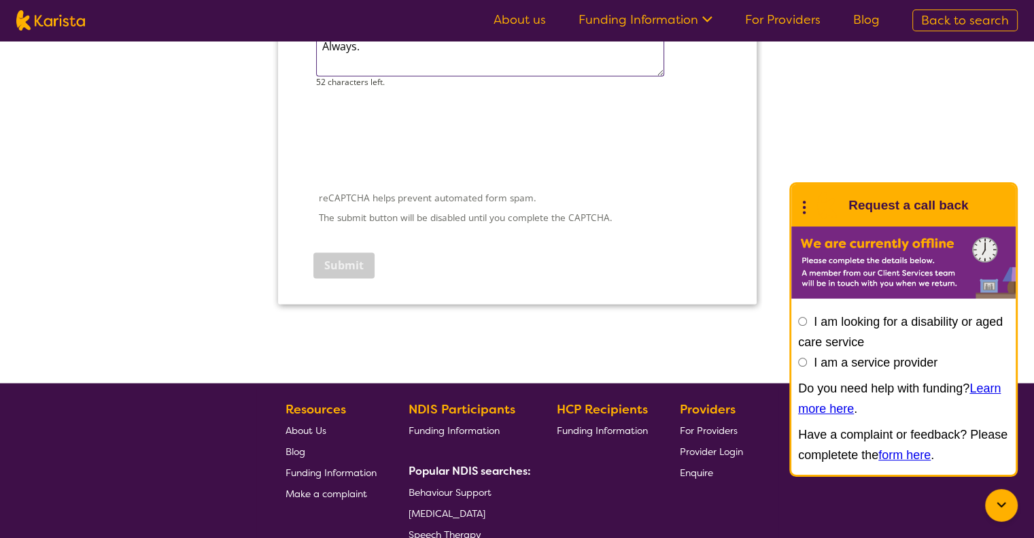
type textarea "I would like to list Inclusion Supports Australia on your platform, which I rea…"
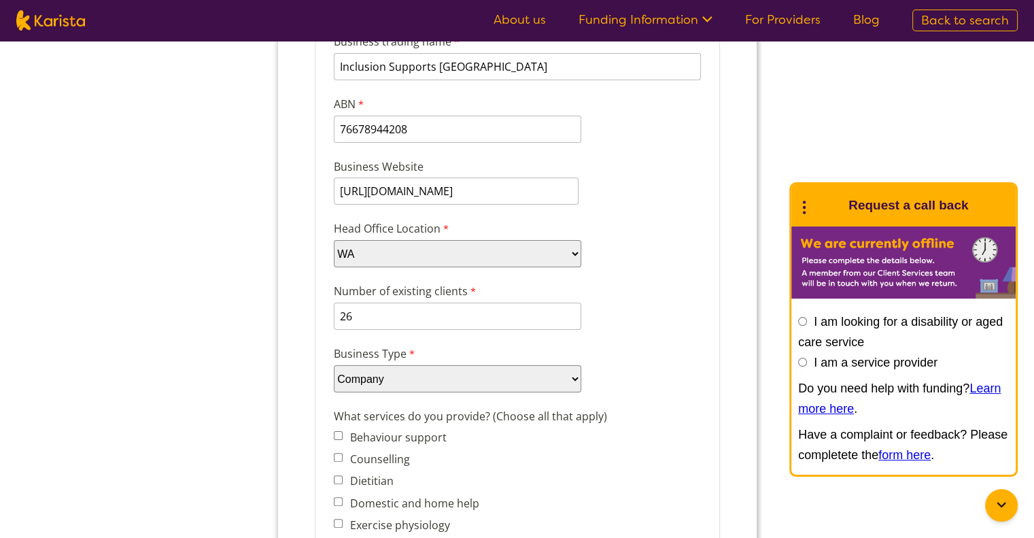
scroll to position [204, 0]
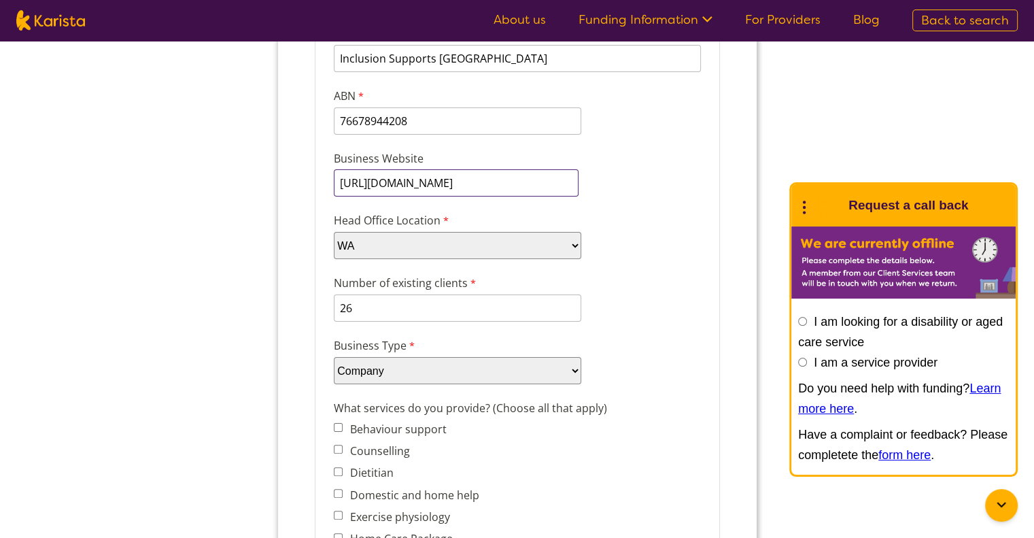
click at [374, 179] on input "[URL][DOMAIN_NAME]" at bounding box center [455, 182] width 245 height 27
click at [379, 176] on input "[URL][DOMAIN_NAME]" at bounding box center [455, 182] width 245 height 27
click at [376, 179] on input "[URL][DOMAIN_NAME]" at bounding box center [455, 182] width 245 height 27
click at [525, 181] on input "[DOMAIN_NAME][URL]" at bounding box center [455, 182] width 245 height 27
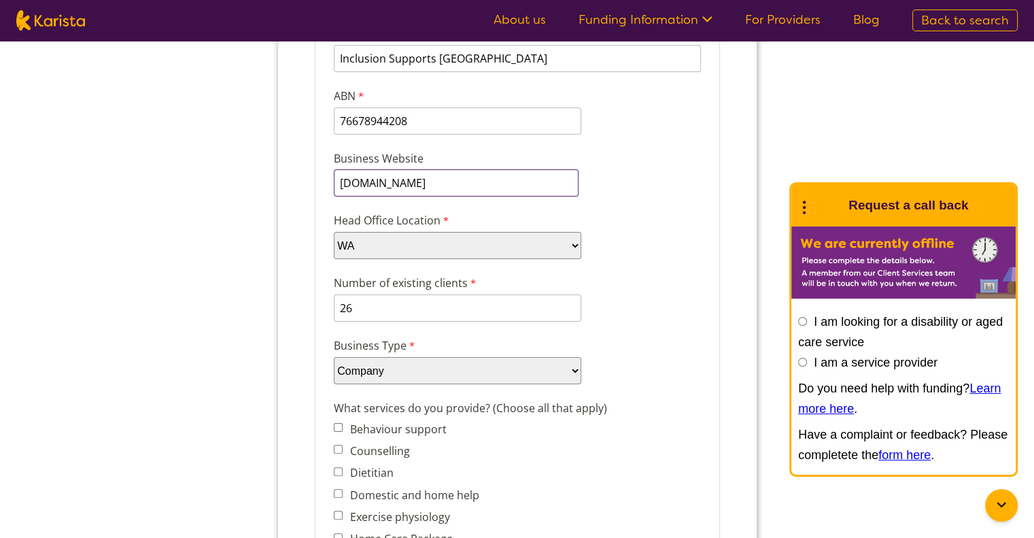
type input "[DOMAIN_NAME]"
click at [660, 215] on div "Head Office Location Please select... ACT [GEOGRAPHIC_DATA] NT QLD SA TAS [GEOG…" at bounding box center [517, 235] width 378 height 52
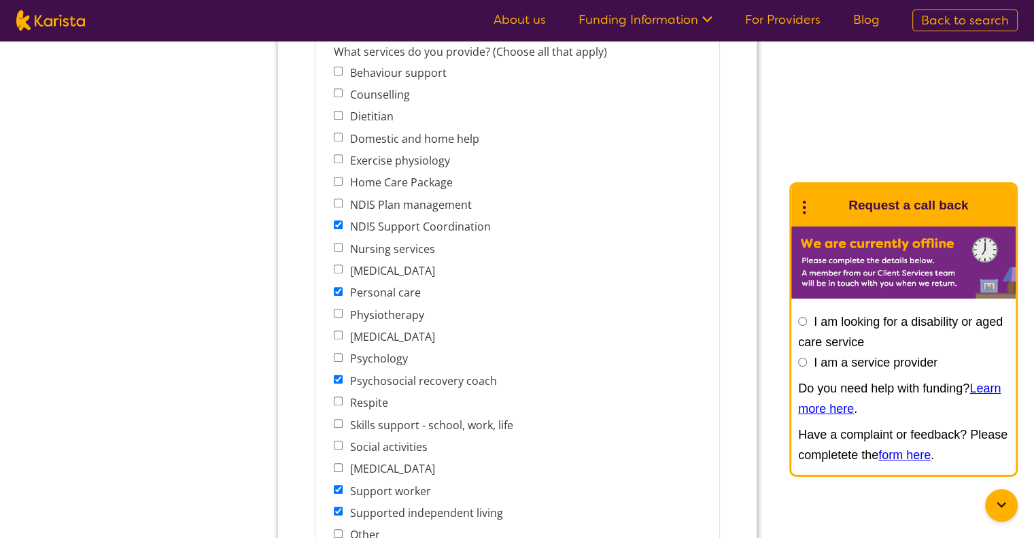
scroll to position [476, 0]
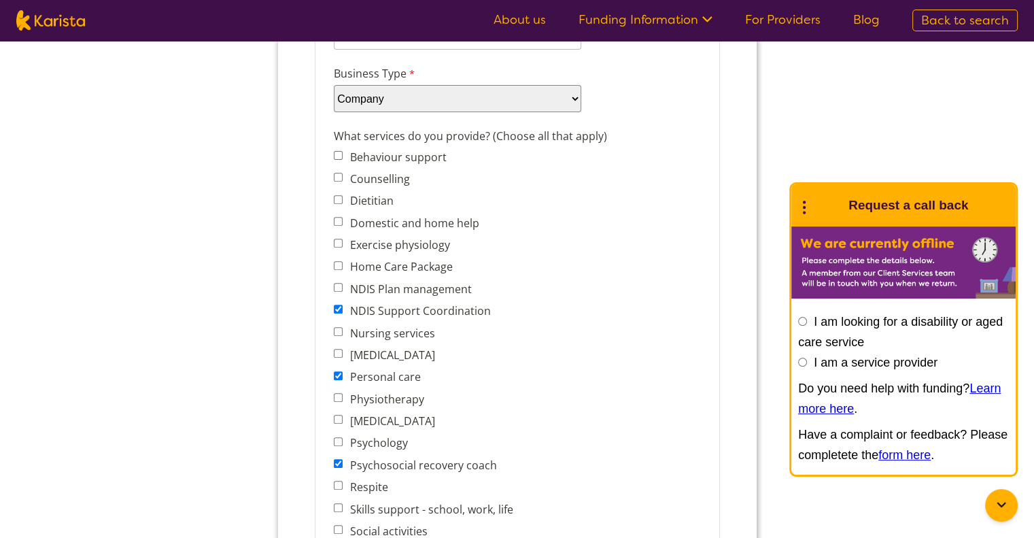
click at [336, 217] on input "Domestic and home help" at bounding box center [337, 221] width 9 height 9
checkbox input "true"
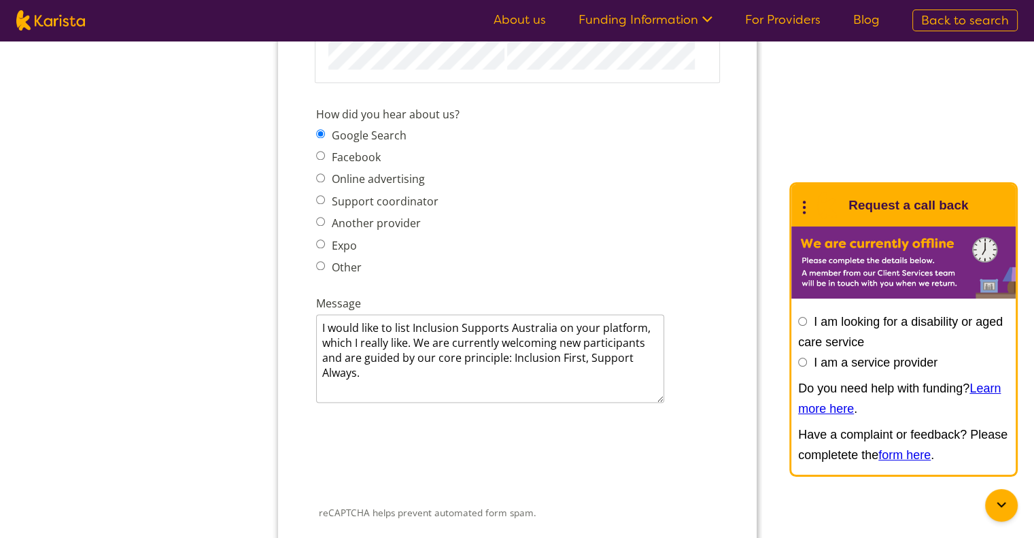
scroll to position [1676, 0]
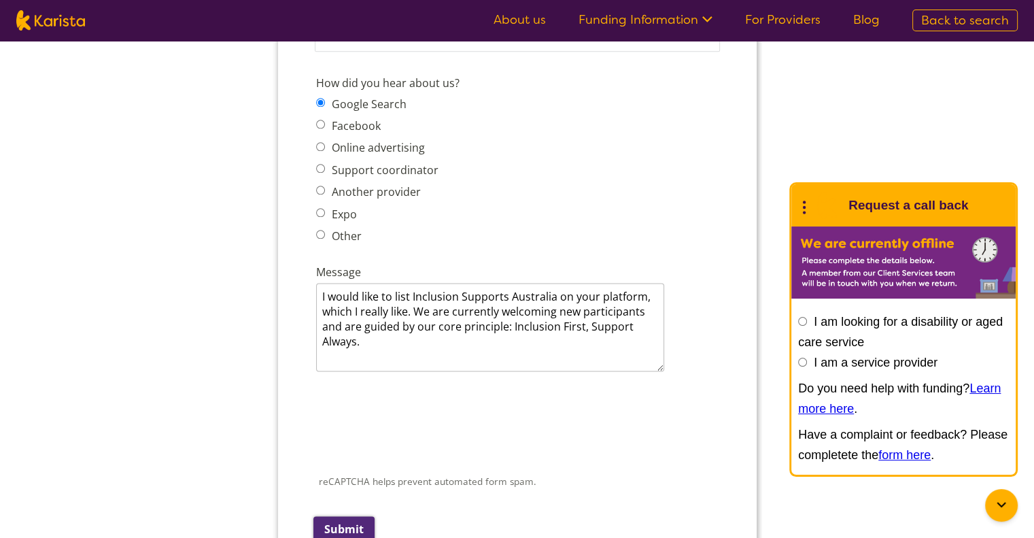
click at [335, 516] on input "Submit" at bounding box center [343, 529] width 61 height 26
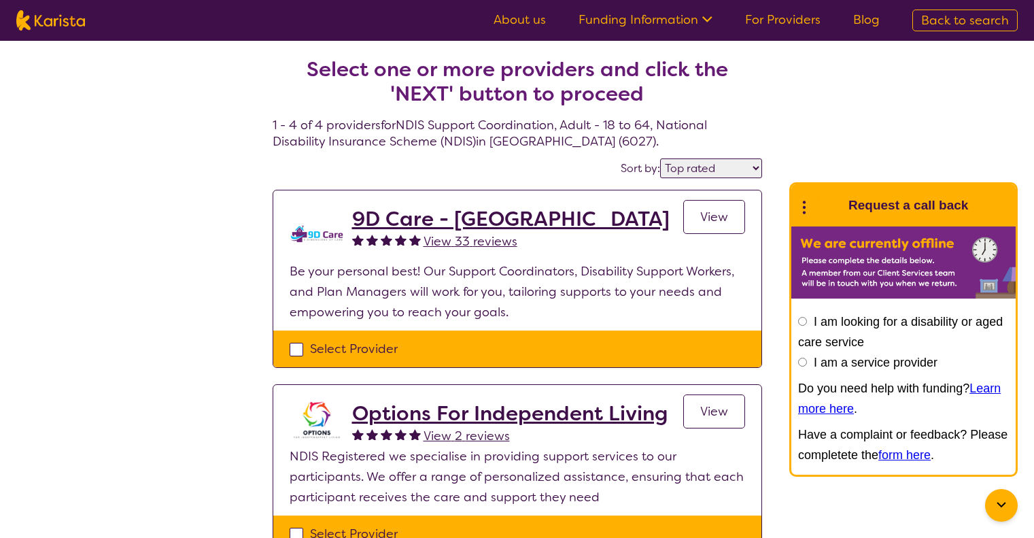
select select "by_score"
